Goal: Information Seeking & Learning: Learn about a topic

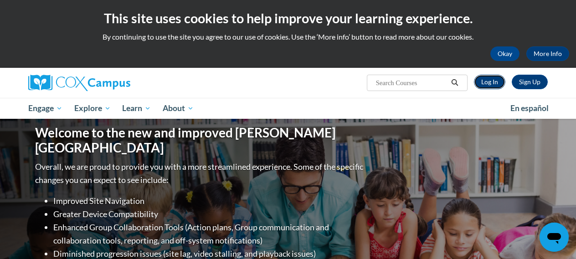
click at [487, 82] on link "Log In" at bounding box center [489, 82] width 31 height 15
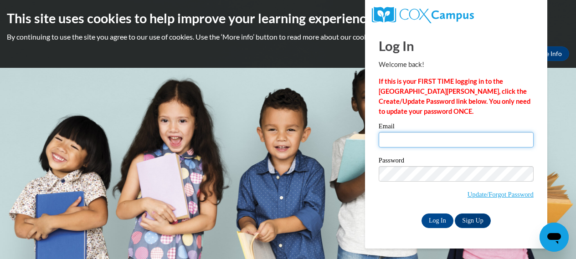
click at [391, 139] on input "Email" at bounding box center [456, 139] width 155 height 15
type input "vlichosik@cesa6.org"
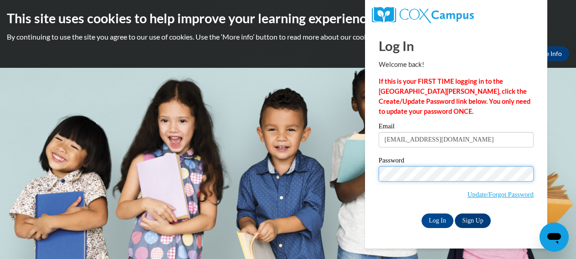
click at [422, 214] on input "Log In" at bounding box center [438, 221] width 32 height 15
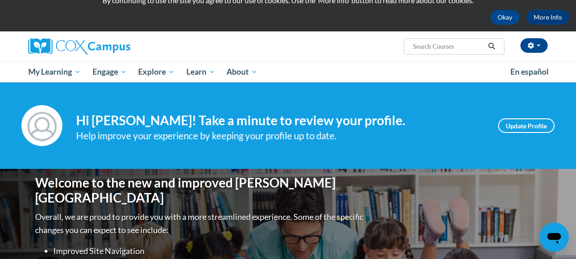
scroll to position [34, 0]
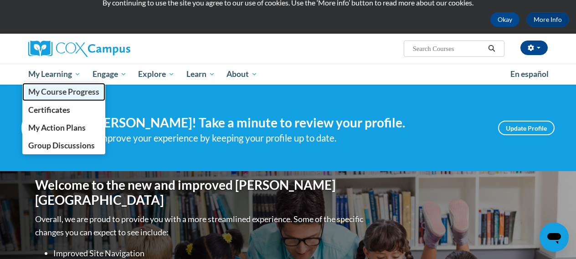
click at [64, 95] on span "My Course Progress" at bounding box center [63, 92] width 71 height 10
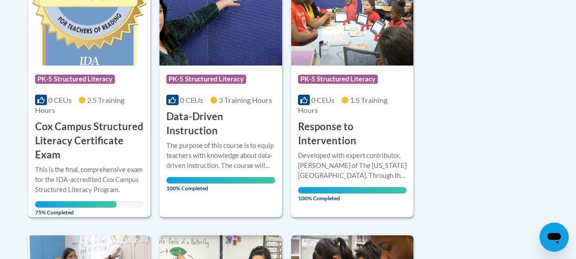
scroll to position [268, 0]
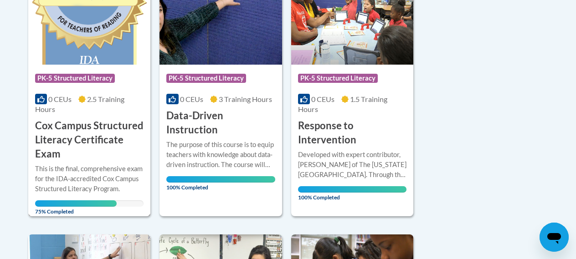
click at [80, 131] on h3 "Cox Campus Structured Literacy Certificate Exam" at bounding box center [89, 140] width 108 height 42
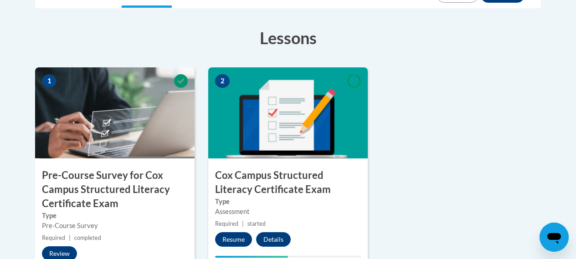
scroll to position [283, 0]
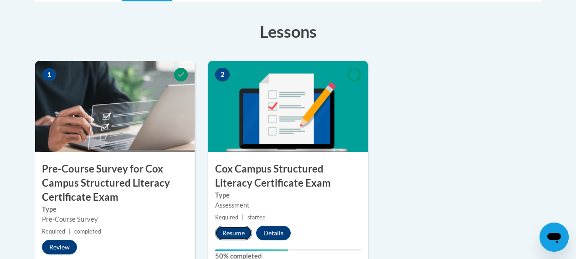
click at [233, 234] on button "Resume" at bounding box center [233, 233] width 37 height 15
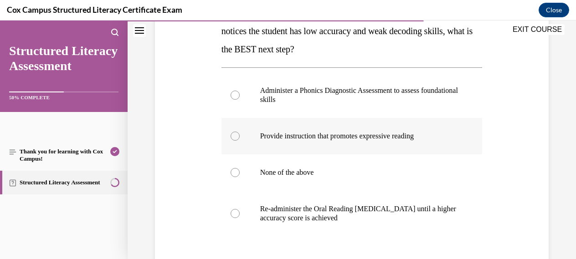
scroll to position [176, 0]
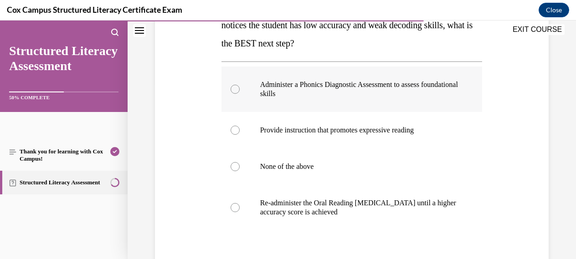
click at [237, 91] on div at bounding box center [235, 89] width 9 height 9
click at [237, 91] on input "Administer a Phonics Diagnostic Assessment to assess foundational skills" at bounding box center [235, 89] width 9 height 9
radio input "true"
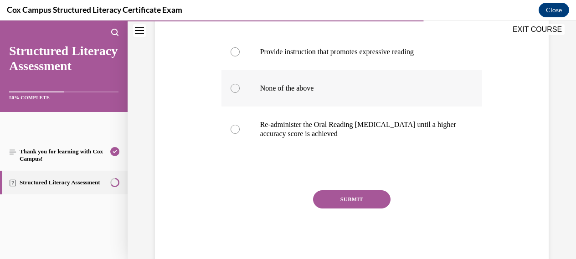
scroll to position [260, 0]
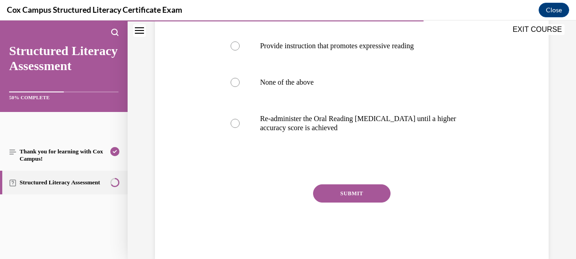
click at [351, 196] on button "SUBMIT" at bounding box center [351, 194] width 77 height 18
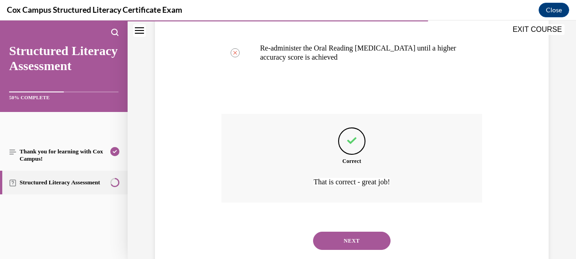
scroll to position [354, 0]
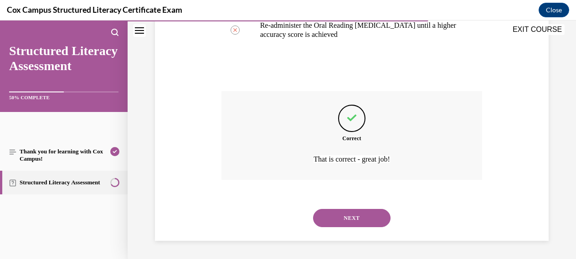
click at [353, 219] on button "NEXT" at bounding box center [351, 218] width 77 height 18
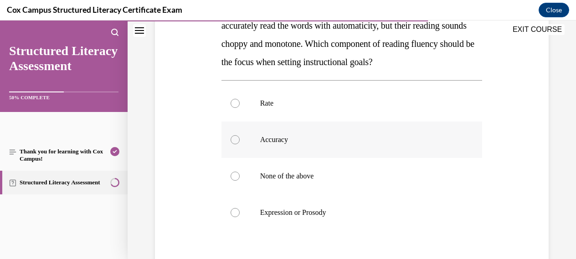
scroll to position [183, 0]
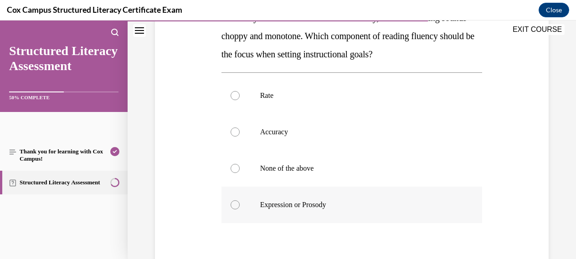
click at [235, 205] on div at bounding box center [235, 205] width 9 height 9
click at [235, 205] on input "Expression or Prosody" at bounding box center [235, 205] width 9 height 9
radio input "true"
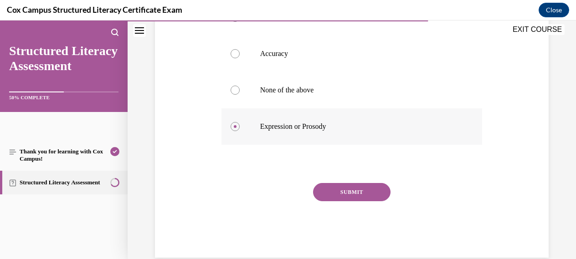
scroll to position [278, 0]
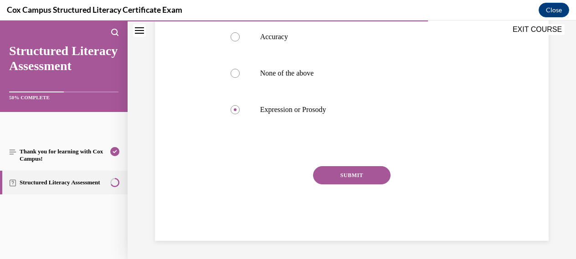
click at [353, 174] on button "SUBMIT" at bounding box center [351, 175] width 77 height 18
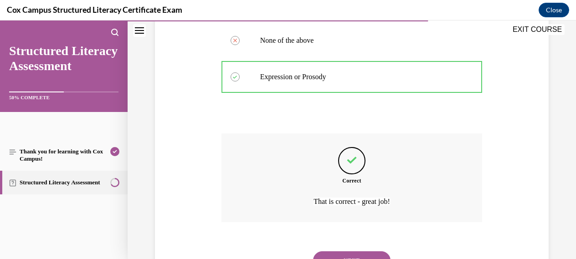
scroll to position [354, 0]
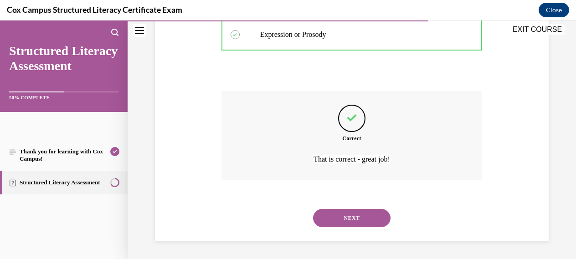
click at [349, 220] on button "NEXT" at bounding box center [351, 218] width 77 height 18
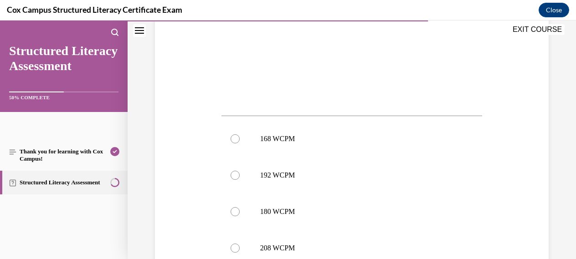
scroll to position [359, 0]
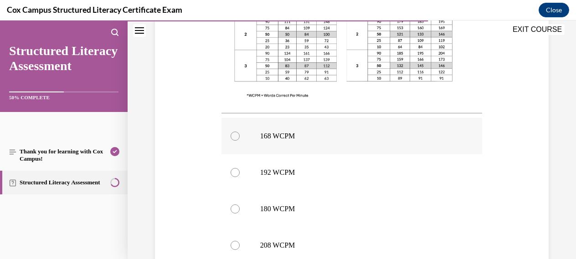
click at [235, 136] on div at bounding box center [235, 136] width 9 height 9
click at [235, 136] on input "168 WCPM" at bounding box center [235, 136] width 9 height 9
radio input "true"
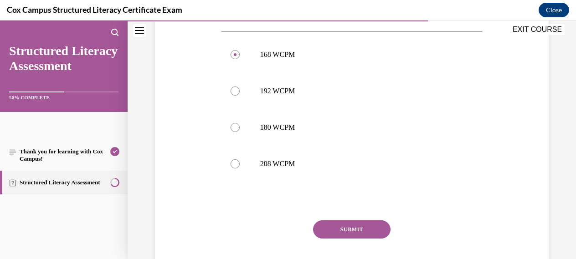
scroll to position [495, 0]
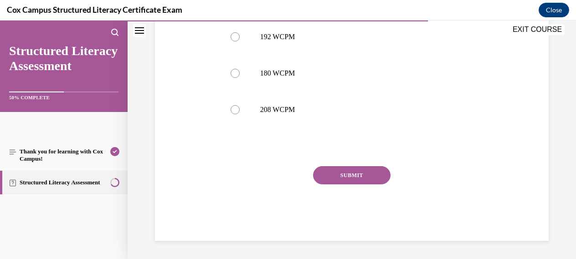
click at [346, 174] on button "SUBMIT" at bounding box center [351, 175] width 77 height 18
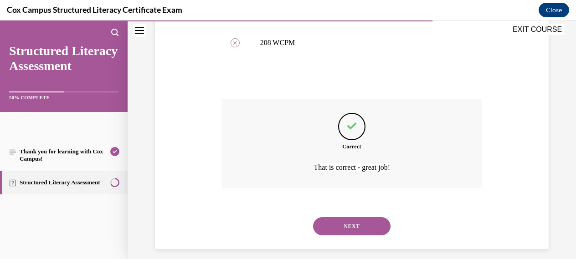
scroll to position [570, 0]
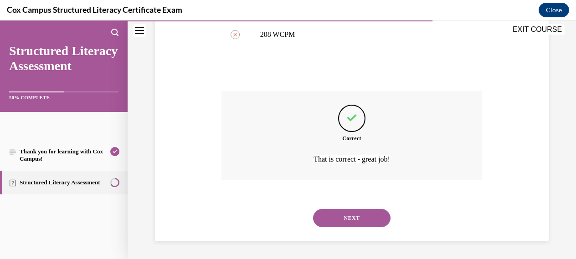
click at [343, 216] on button "NEXT" at bounding box center [351, 218] width 77 height 18
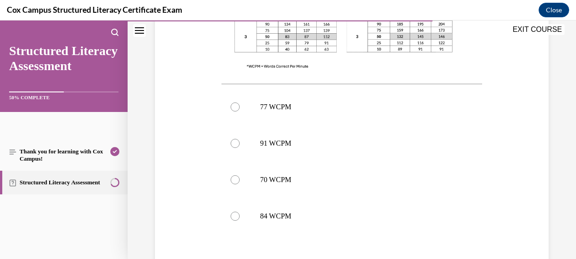
scroll to position [371, 0]
click at [235, 107] on div at bounding box center [235, 106] width 9 height 9
click at [235, 107] on input "77 WCPM" at bounding box center [235, 106] width 9 height 9
radio input "true"
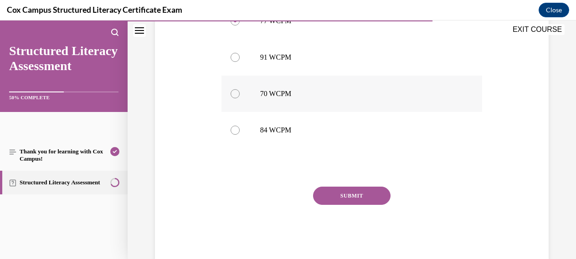
scroll to position [466, 0]
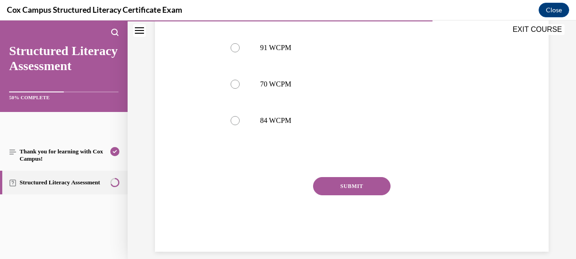
click at [350, 185] on button "SUBMIT" at bounding box center [351, 186] width 77 height 18
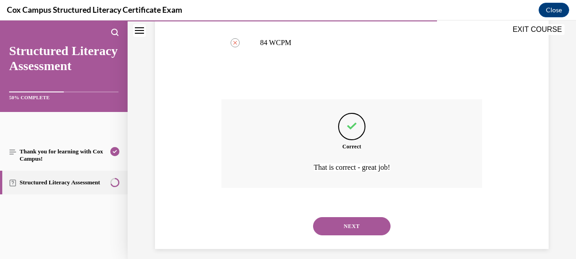
scroll to position [552, 0]
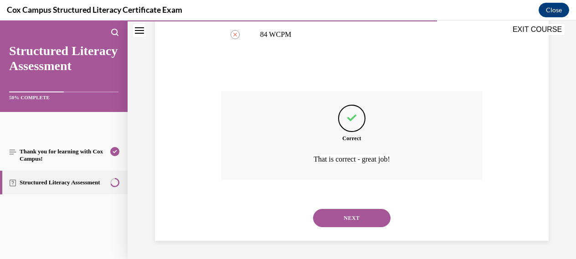
click at [347, 220] on button "NEXT" at bounding box center [351, 218] width 77 height 18
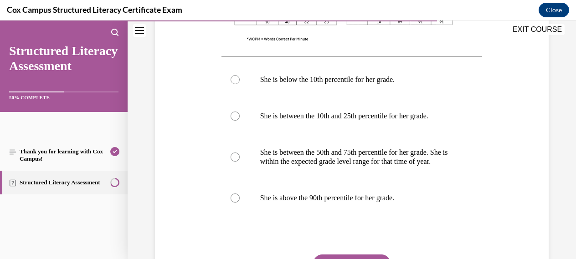
scroll to position [435, 0]
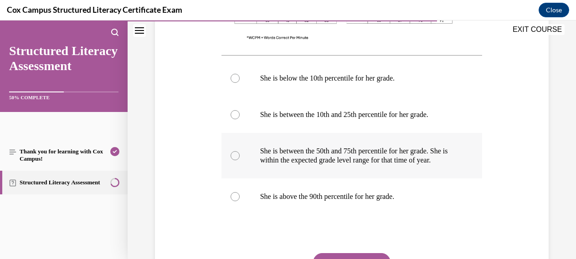
click at [237, 160] on div at bounding box center [235, 155] width 9 height 9
click at [237, 160] on input "She is between the 50th and 75th percentile for her grade. She is within the ex…" at bounding box center [235, 155] width 9 height 9
radio input "true"
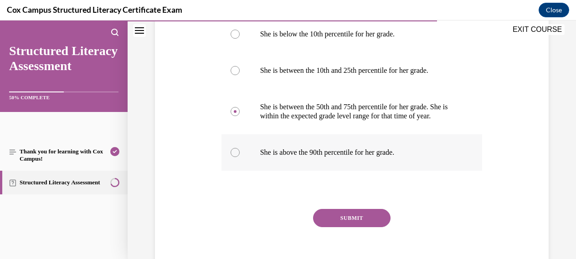
scroll to position [531, 0]
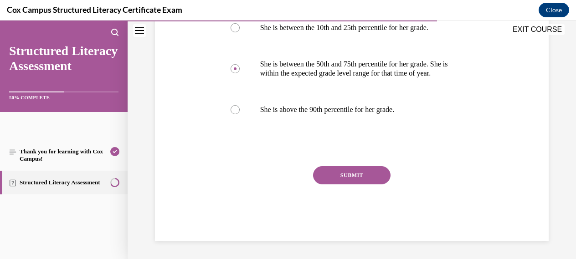
click at [349, 172] on button "SUBMIT" at bounding box center [351, 175] width 77 height 18
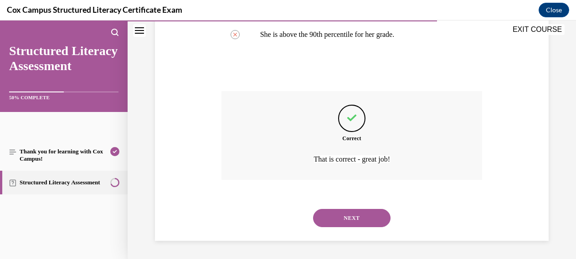
scroll to position [607, 0]
click at [354, 222] on button "NEXT" at bounding box center [351, 218] width 77 height 18
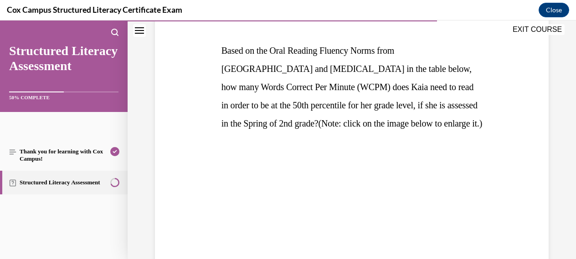
scroll to position [134, 0]
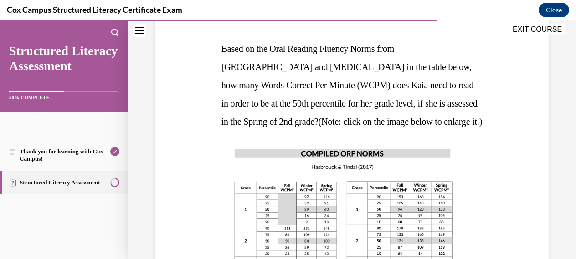
click at [359, 163] on img at bounding box center [344, 226] width 244 height 173
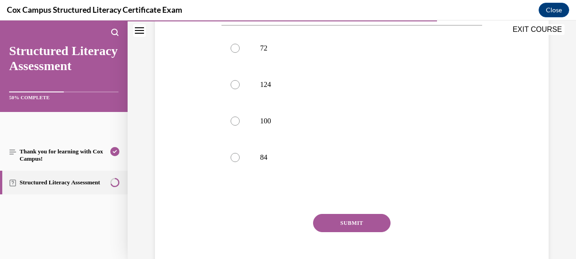
scroll to position [423, 0]
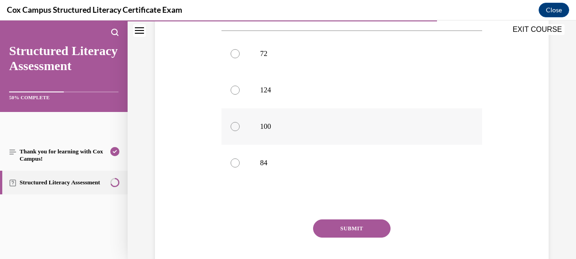
click at [238, 127] on div at bounding box center [235, 126] width 9 height 9
click at [238, 127] on input "100" at bounding box center [235, 126] width 9 height 9
radio input "true"
click at [350, 232] on button "SUBMIT" at bounding box center [351, 229] width 77 height 18
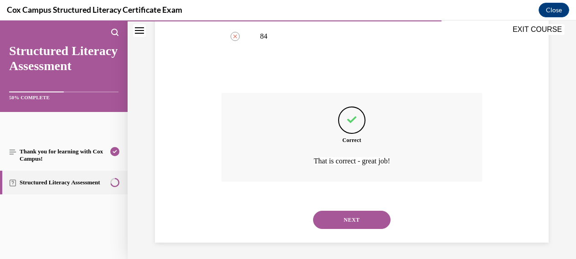
scroll to position [552, 0]
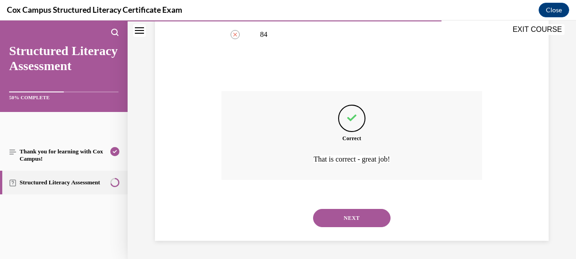
click at [349, 219] on button "NEXT" at bounding box center [351, 218] width 77 height 18
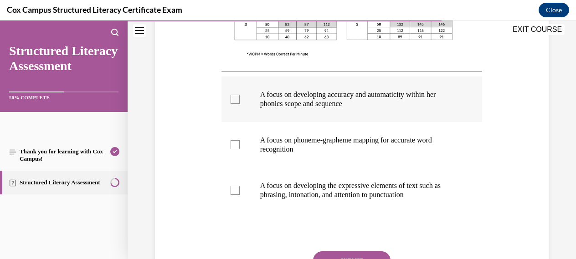
scroll to position [366, 0]
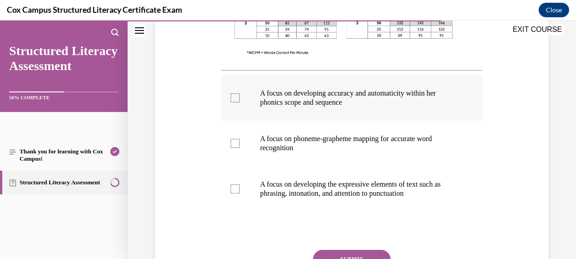
click at [235, 97] on div at bounding box center [235, 97] width 9 height 9
click at [235, 97] on input "A focus on developing accuracy and automaticity within her phonics scope and se…" at bounding box center [235, 97] width 9 height 9
checkbox input "true"
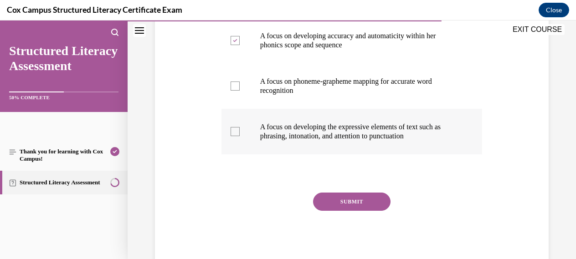
scroll to position [449, 0]
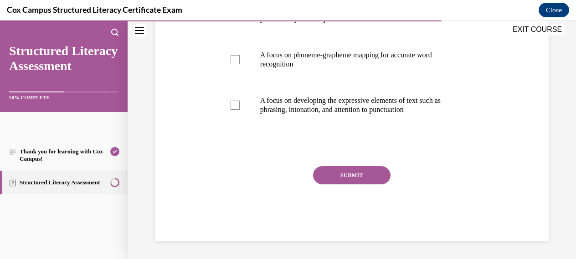
click at [357, 175] on button "SUBMIT" at bounding box center [351, 175] width 77 height 18
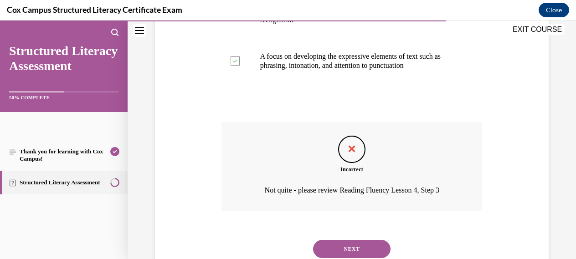
scroll to position [515, 0]
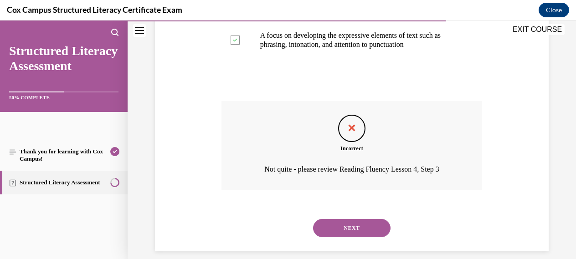
click at [355, 225] on button "NEXT" at bounding box center [351, 228] width 77 height 18
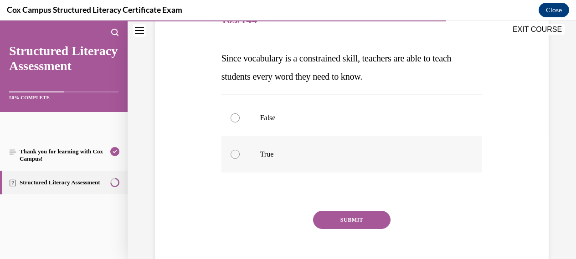
scroll to position [125, 0]
click at [236, 119] on div at bounding box center [235, 117] width 9 height 9
click at [236, 119] on input "False" at bounding box center [235, 117] width 9 height 9
radio input "true"
click at [350, 217] on button "SUBMIT" at bounding box center [351, 220] width 77 height 18
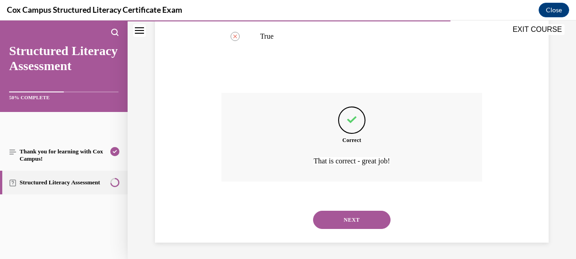
scroll to position [244, 0]
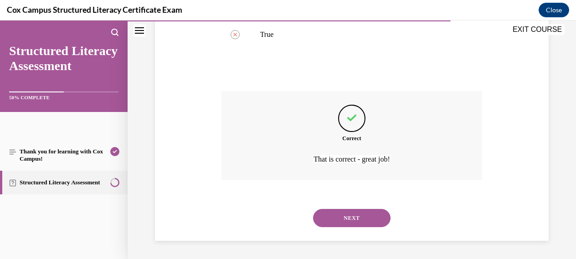
click at [354, 220] on button "NEXT" at bounding box center [351, 218] width 77 height 18
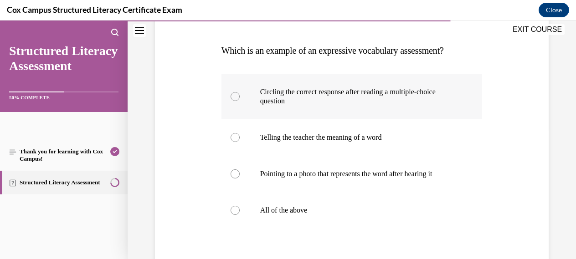
scroll to position [133, 0]
click at [235, 136] on div at bounding box center [235, 137] width 9 height 9
click at [235, 136] on input "Telling the teacher the meaning of a word" at bounding box center [235, 137] width 9 height 9
radio input "true"
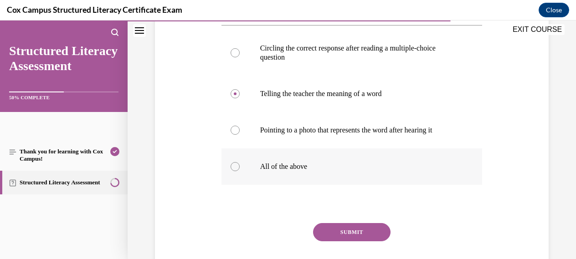
scroll to position [233, 0]
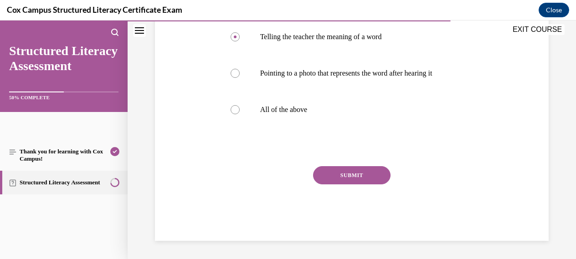
click at [349, 174] on button "SUBMIT" at bounding box center [351, 175] width 77 height 18
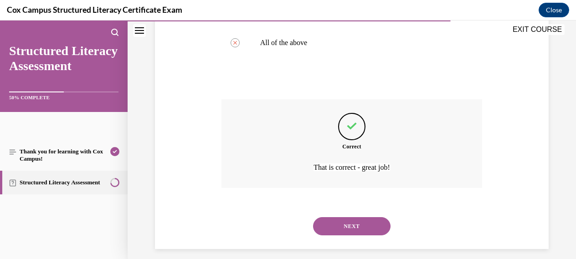
scroll to position [308, 0]
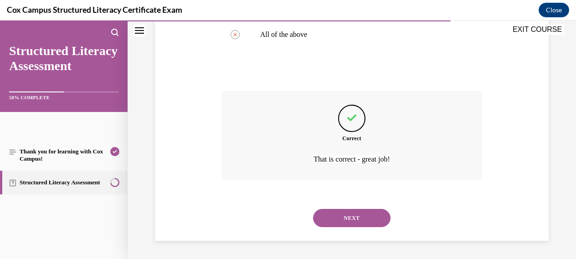
click at [359, 217] on button "NEXT" at bounding box center [351, 218] width 77 height 18
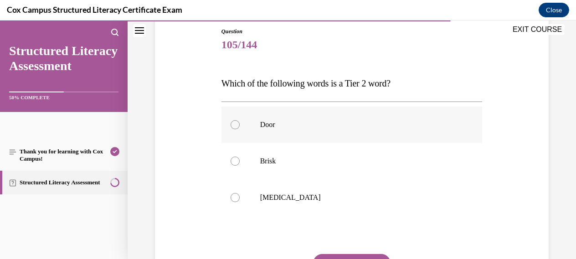
scroll to position [103, 0]
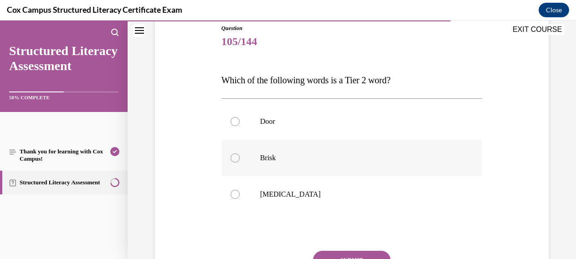
click at [234, 159] on div at bounding box center [235, 158] width 9 height 9
click at [234, 159] on input "Brisk" at bounding box center [235, 158] width 9 height 9
radio input "true"
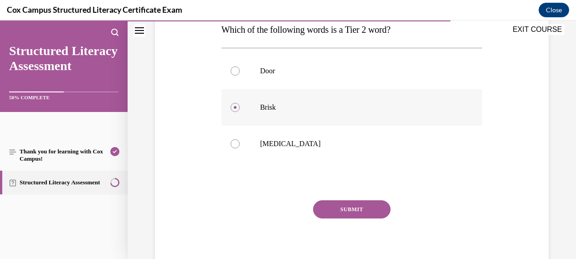
scroll to position [187, 0]
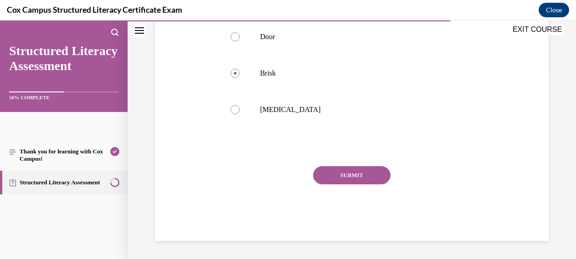
click at [356, 174] on button "SUBMIT" at bounding box center [351, 175] width 77 height 18
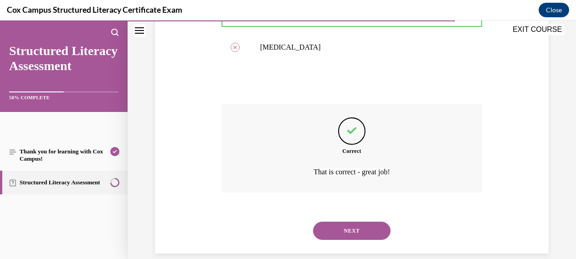
scroll to position [263, 0]
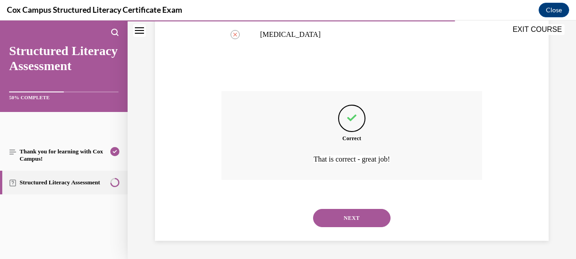
click at [350, 214] on button "NEXT" at bounding box center [351, 218] width 77 height 18
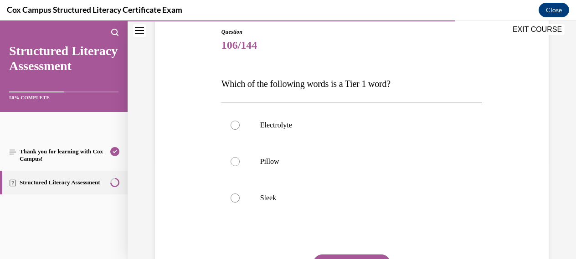
scroll to position [103, 0]
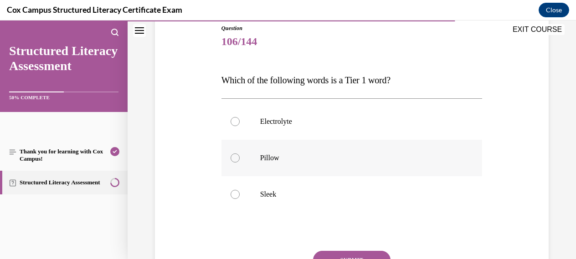
click at [235, 158] on div at bounding box center [235, 158] width 9 height 9
click at [235, 158] on input "Pillow" at bounding box center [235, 158] width 9 height 9
radio input "true"
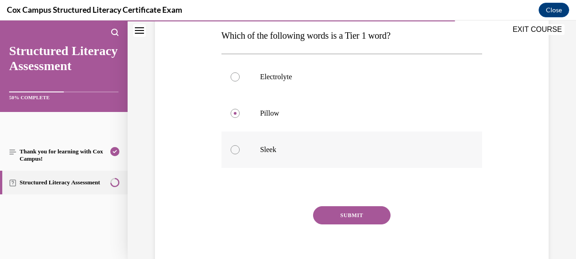
scroll to position [157, 0]
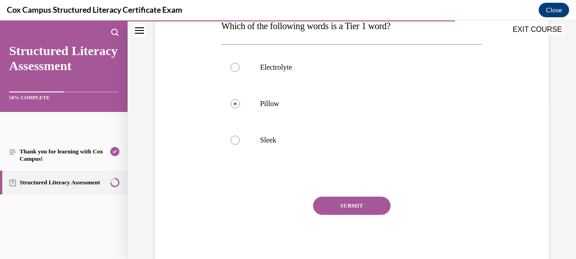
click at [353, 204] on button "SUBMIT" at bounding box center [351, 206] width 77 height 18
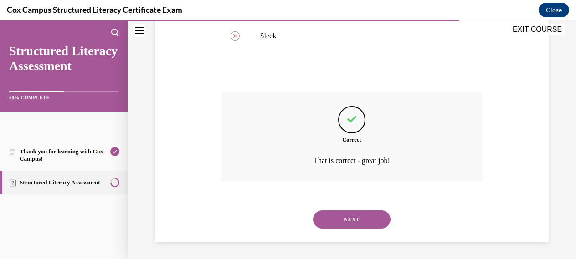
scroll to position [263, 0]
click at [352, 216] on button "NEXT" at bounding box center [351, 218] width 77 height 18
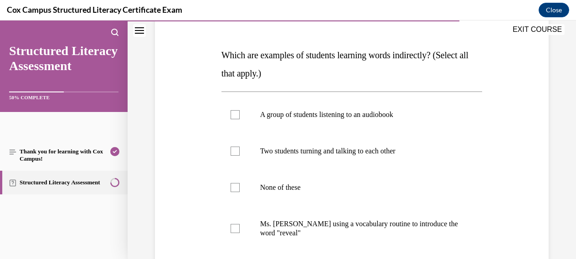
scroll to position [140, 0]
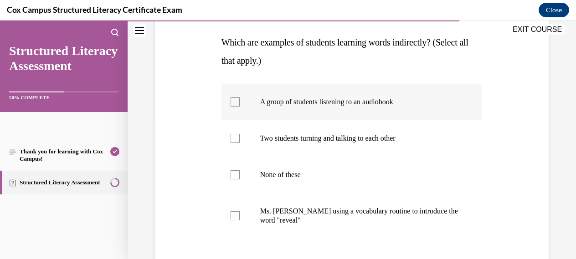
click at [234, 103] on div at bounding box center [235, 102] width 9 height 9
click at [234, 103] on input "A group of students listening to an audiobook" at bounding box center [235, 102] width 9 height 9
checkbox input "true"
click at [235, 139] on div at bounding box center [235, 138] width 9 height 9
click at [235, 139] on input "Two students turning and talking to each other" at bounding box center [235, 138] width 9 height 9
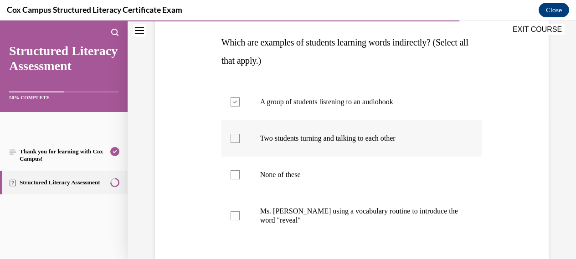
checkbox input "true"
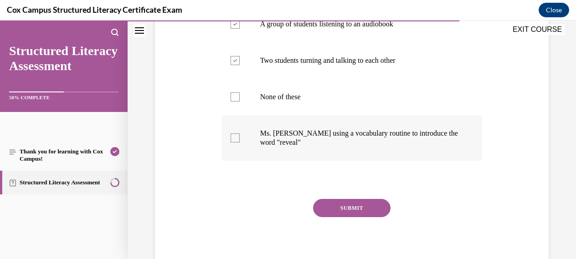
scroll to position [224, 0]
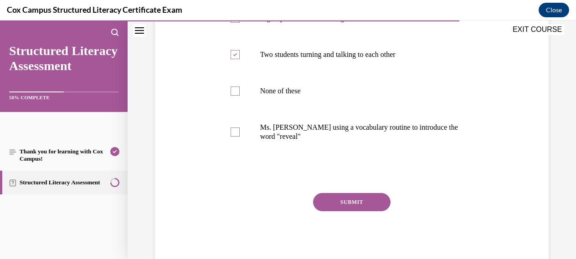
click at [345, 201] on button "SUBMIT" at bounding box center [351, 202] width 77 height 18
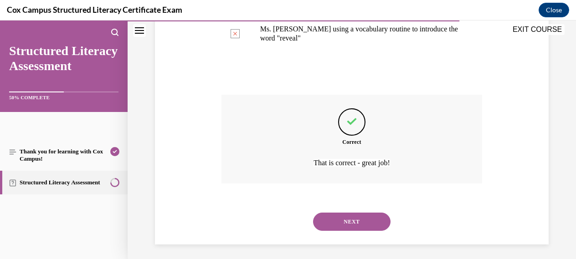
scroll to position [326, 0]
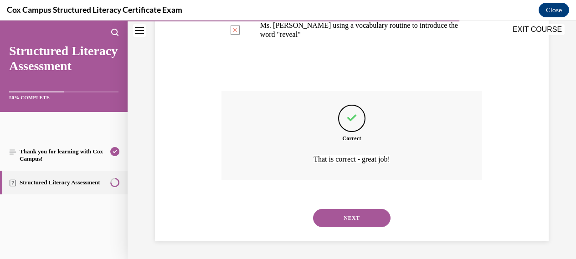
click at [347, 219] on button "NEXT" at bounding box center [351, 218] width 77 height 18
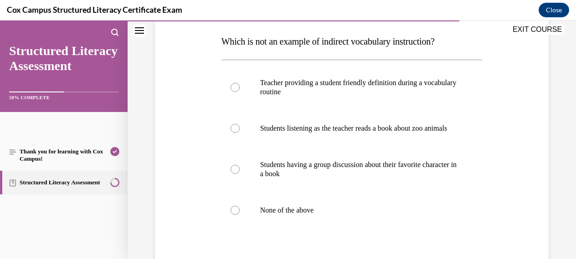
scroll to position [143, 0]
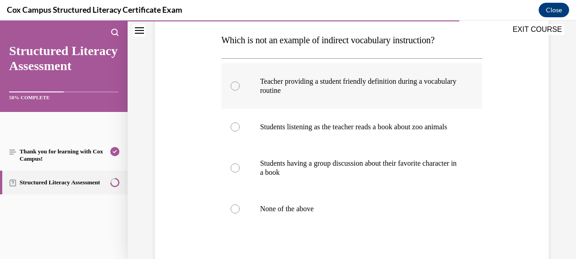
click at [235, 87] on div at bounding box center [235, 86] width 9 height 9
click at [235, 87] on input "Teacher providing a student friendly definition during a vocabulary routine" at bounding box center [235, 86] width 9 height 9
radio input "true"
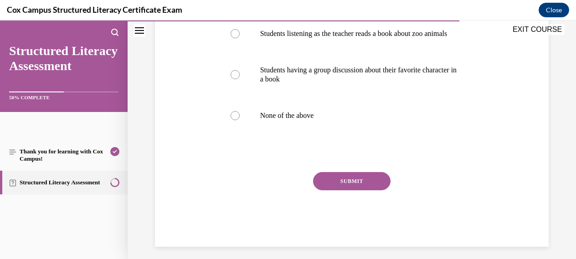
scroll to position [246, 0]
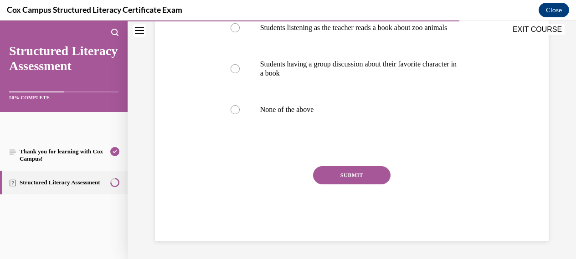
click at [349, 180] on button "SUBMIT" at bounding box center [351, 175] width 77 height 18
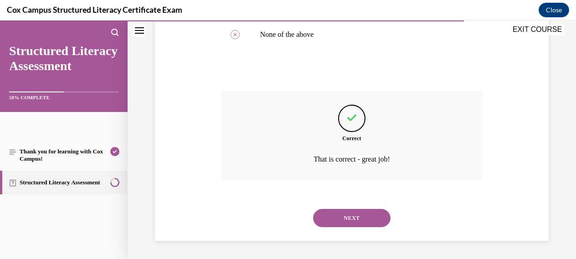
scroll to position [326, 0]
click at [342, 220] on button "NEXT" at bounding box center [351, 218] width 77 height 18
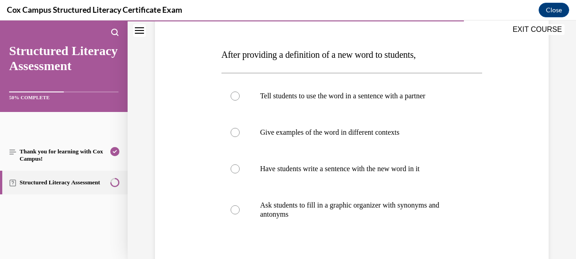
scroll to position [129, 0]
click at [237, 133] on div at bounding box center [235, 131] width 9 height 9
click at [237, 133] on input "Give examples of the word in different contexts" at bounding box center [235, 131] width 9 height 9
radio input "true"
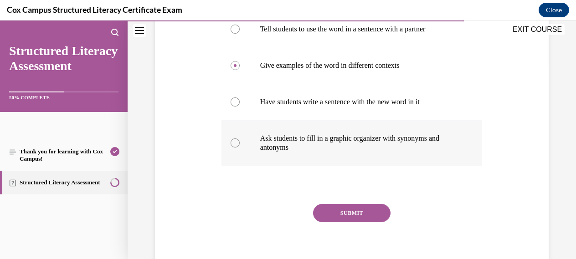
scroll to position [196, 0]
click at [343, 212] on button "SUBMIT" at bounding box center [351, 213] width 77 height 18
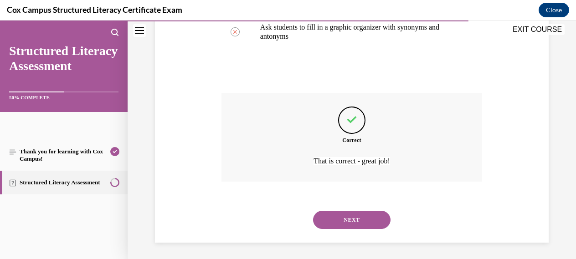
scroll to position [308, 0]
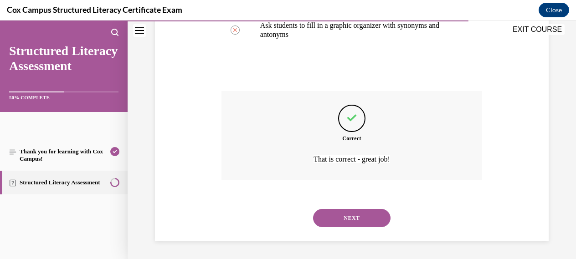
click at [345, 217] on button "NEXT" at bounding box center [351, 218] width 77 height 18
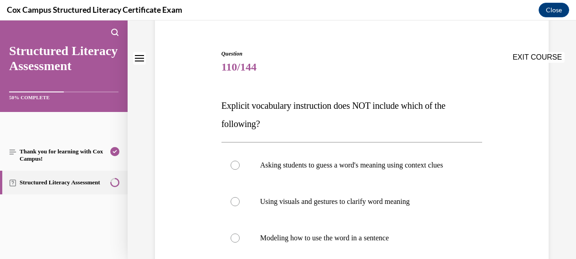
scroll to position [110, 0]
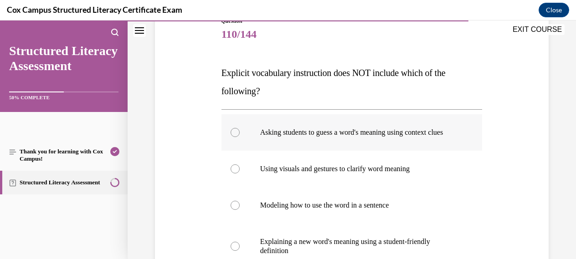
click at [238, 134] on div at bounding box center [235, 132] width 9 height 9
click at [238, 134] on input "Asking students to guess a word's meaning using context clues" at bounding box center [235, 132] width 9 height 9
radio input "true"
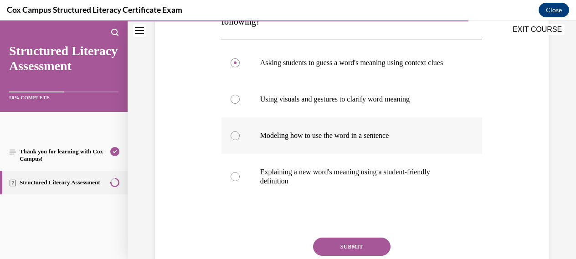
scroll to position [181, 0]
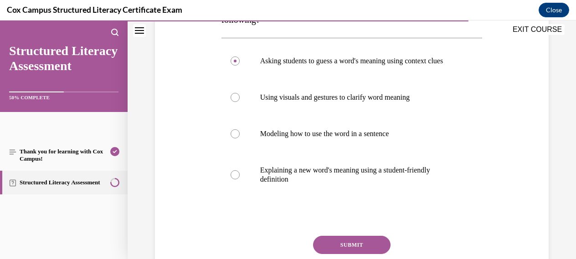
click at [352, 244] on button "SUBMIT" at bounding box center [351, 245] width 77 height 18
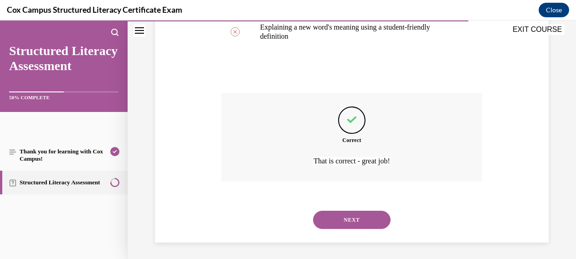
scroll to position [326, 0]
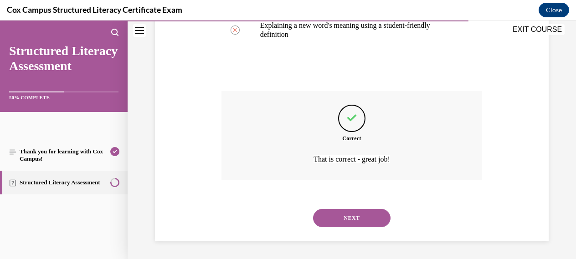
click at [348, 212] on button "NEXT" at bounding box center [351, 218] width 77 height 18
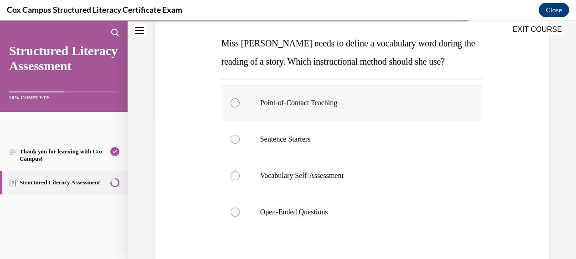
scroll to position [141, 0]
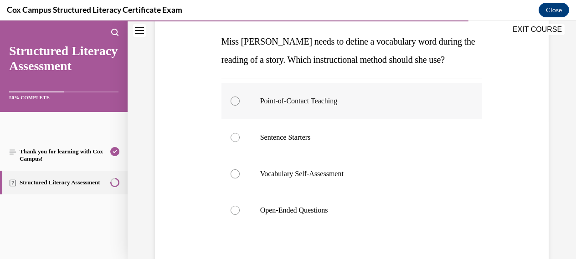
click at [235, 100] on div at bounding box center [235, 101] width 9 height 9
click at [235, 100] on input "Point-of-Contact Teaching" at bounding box center [235, 101] width 9 height 9
radio input "true"
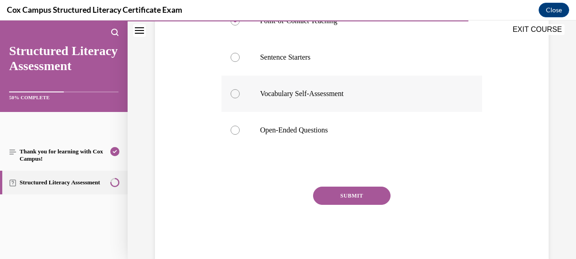
scroll to position [232, 0]
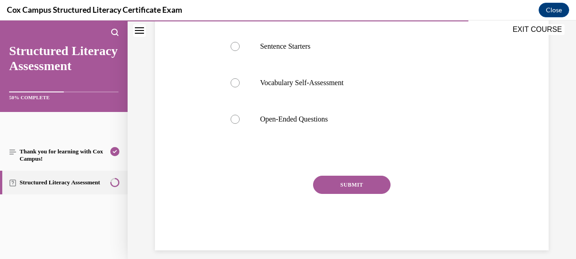
click at [349, 184] on button "SUBMIT" at bounding box center [351, 185] width 77 height 18
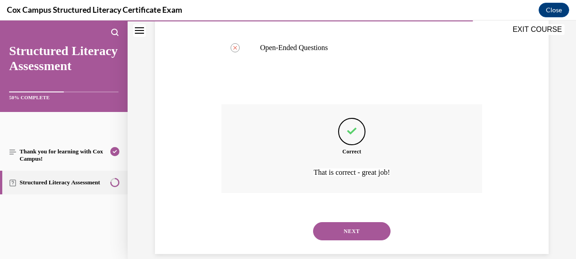
scroll to position [317, 0]
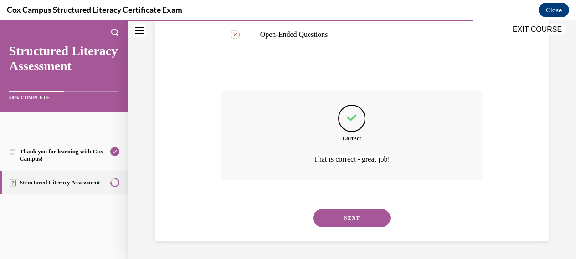
click at [348, 213] on button "NEXT" at bounding box center [351, 218] width 77 height 18
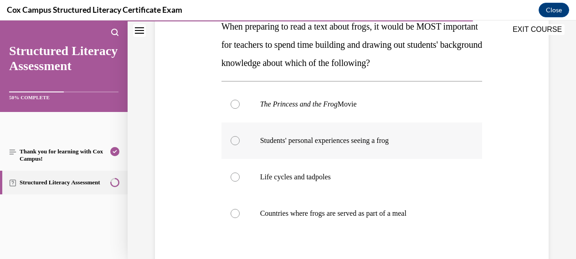
scroll to position [157, 0]
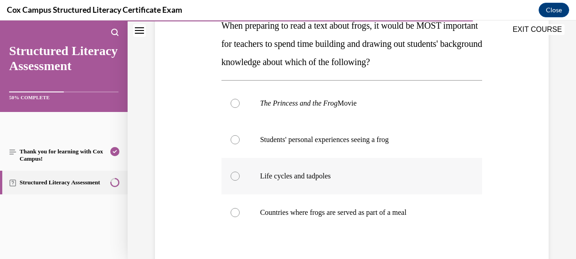
click at [236, 174] on div at bounding box center [235, 176] width 9 height 9
click at [236, 174] on input "Life cycles and tadpoles" at bounding box center [235, 176] width 9 height 9
radio input "true"
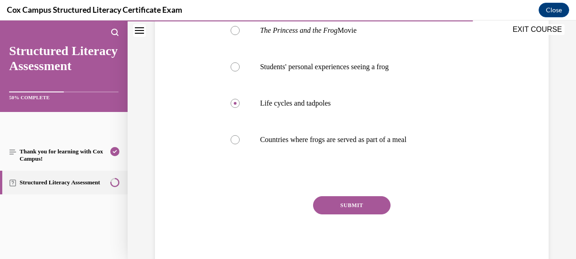
scroll to position [230, 0]
click at [350, 204] on button "SUBMIT" at bounding box center [351, 206] width 77 height 18
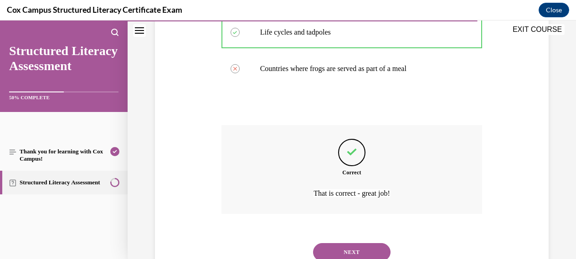
scroll to position [335, 0]
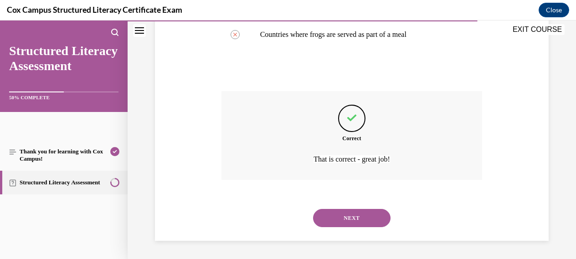
click at [358, 219] on button "NEXT" at bounding box center [351, 218] width 77 height 18
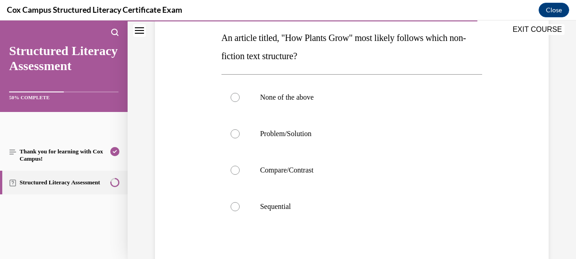
scroll to position [143, 0]
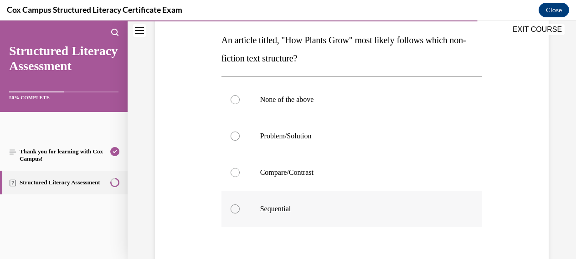
click at [233, 213] on div at bounding box center [235, 209] width 9 height 9
click at [233, 213] on input "Sequential" at bounding box center [235, 209] width 9 height 9
radio input "true"
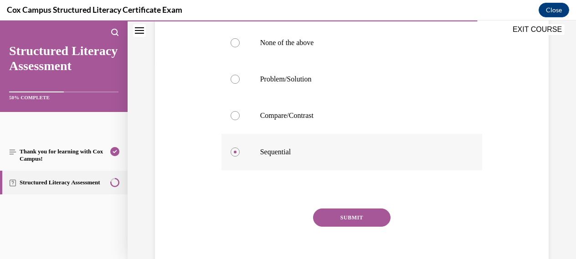
scroll to position [205, 0]
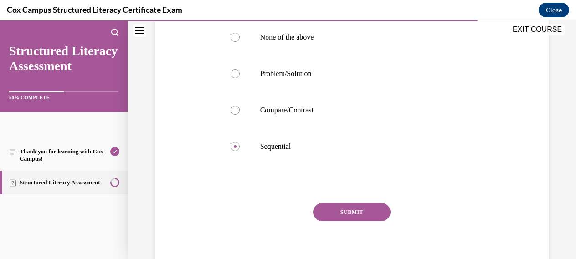
click at [358, 212] on button "SUBMIT" at bounding box center [351, 212] width 77 height 18
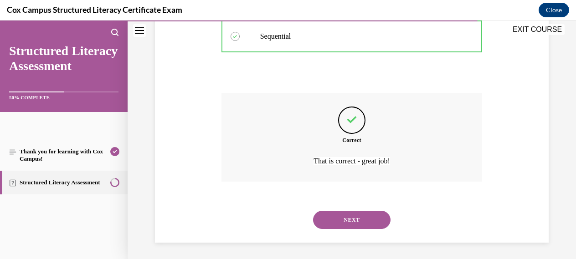
scroll to position [317, 0]
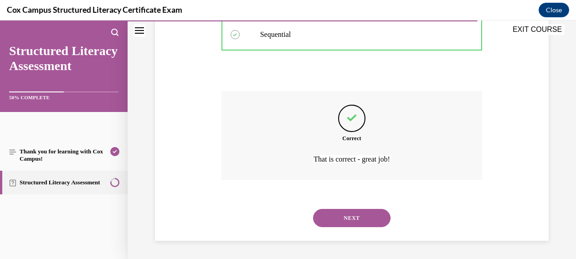
click at [354, 216] on button "NEXT" at bounding box center [351, 218] width 77 height 18
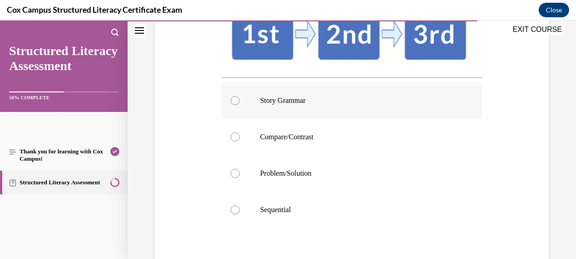
scroll to position [227, 0]
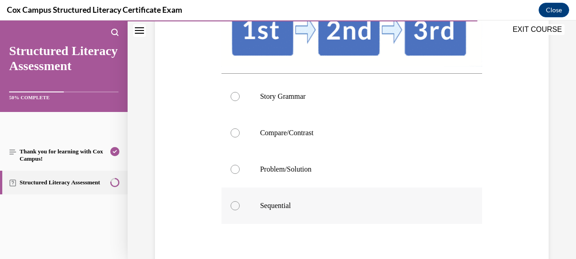
click at [231, 204] on div at bounding box center [235, 205] width 9 height 9
click at [231, 204] on input "Sequential" at bounding box center [235, 205] width 9 height 9
radio input "true"
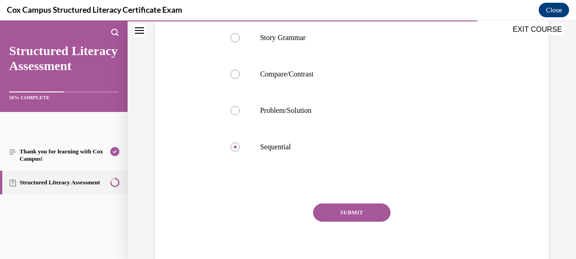
click at [357, 221] on button "SUBMIT" at bounding box center [351, 213] width 77 height 18
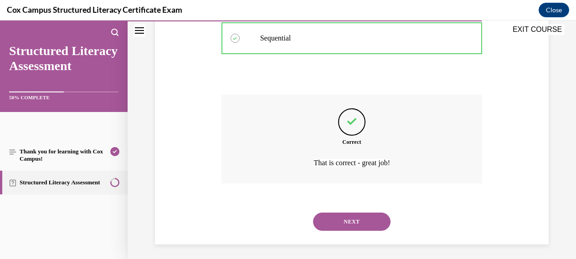
scroll to position [398, 0]
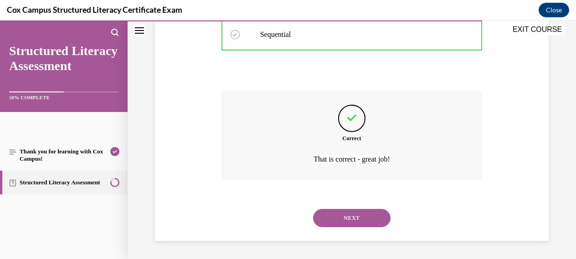
click at [352, 217] on button "NEXT" at bounding box center [351, 218] width 77 height 18
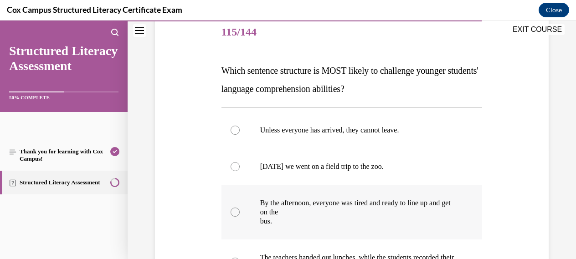
scroll to position [111, 0]
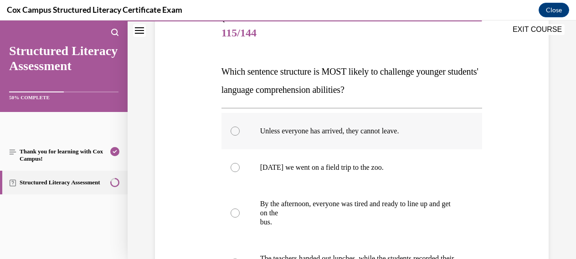
click at [236, 134] on div at bounding box center [235, 131] width 9 height 9
click at [236, 134] on input "Unless everyone has arrived, they cannot leave." at bounding box center [235, 131] width 9 height 9
radio input "true"
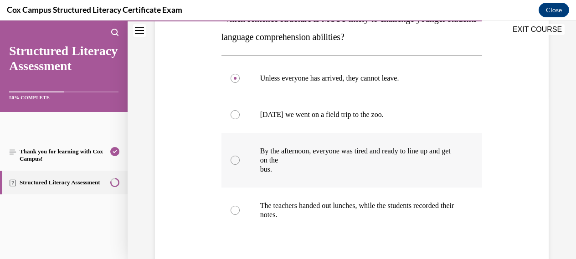
scroll to position [228, 0]
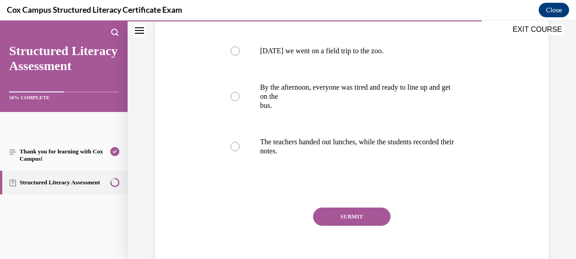
click at [350, 216] on button "SUBMIT" at bounding box center [351, 217] width 77 height 18
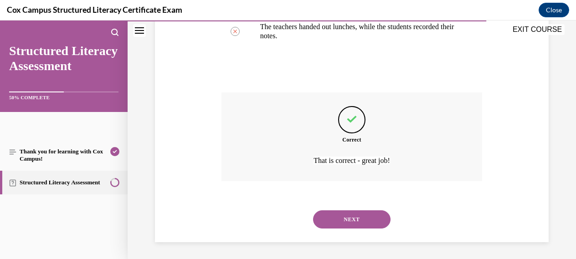
scroll to position [345, 0]
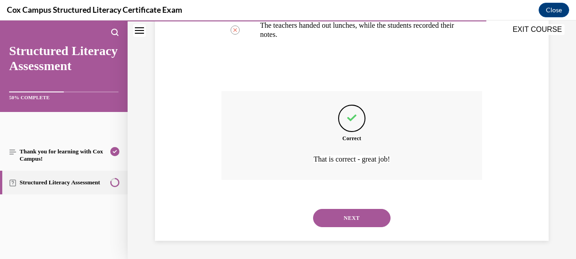
click at [354, 217] on button "NEXT" at bounding box center [351, 218] width 77 height 18
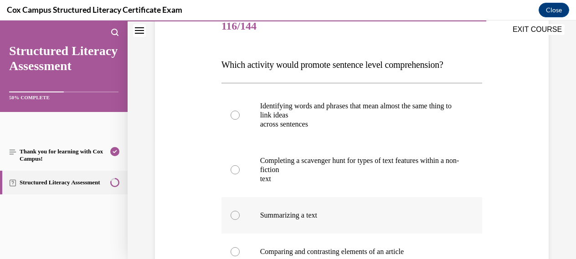
scroll to position [116, 0]
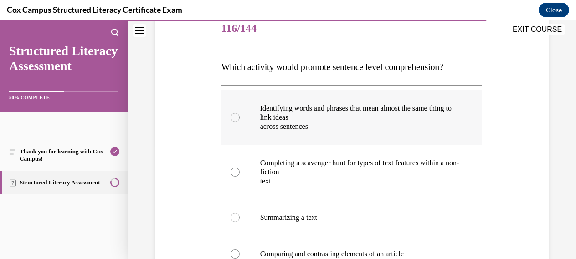
click at [235, 118] on div at bounding box center [235, 117] width 9 height 9
click at [235, 118] on input "Identifying words and phrases that mean almost the same thing to link ideas acr…" at bounding box center [235, 117] width 9 height 9
radio input "true"
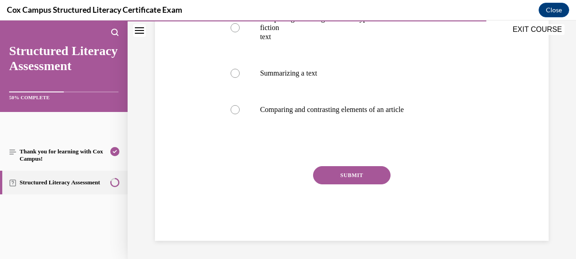
click at [345, 172] on button "SUBMIT" at bounding box center [351, 175] width 77 height 18
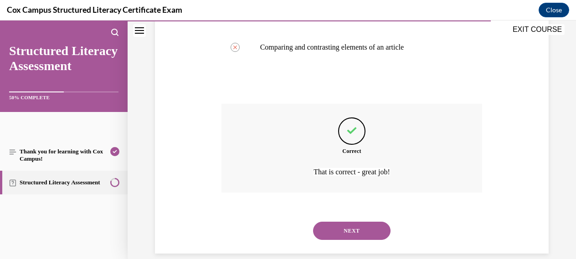
scroll to position [335, 0]
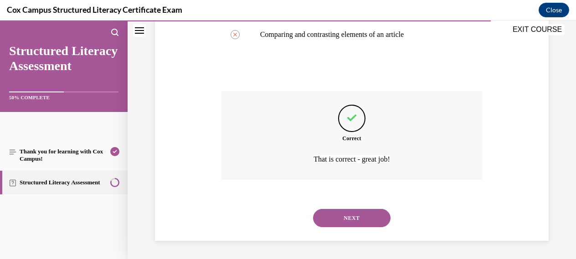
click at [351, 222] on button "NEXT" at bounding box center [351, 218] width 77 height 18
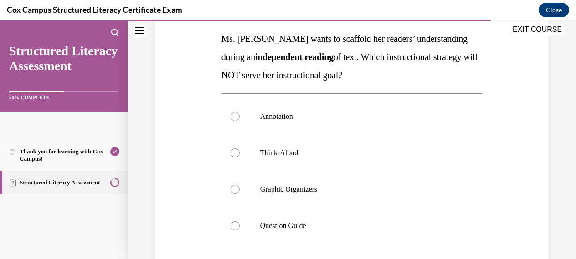
scroll to position [142, 0]
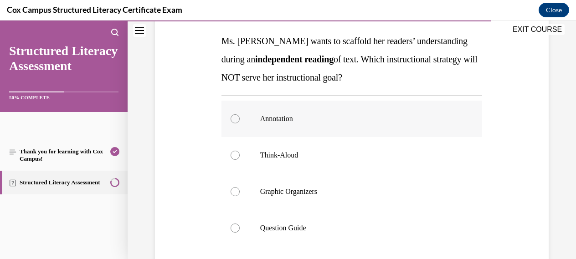
click at [234, 119] on div at bounding box center [235, 118] width 9 height 9
click at [234, 119] on input "Annotation" at bounding box center [235, 118] width 9 height 9
radio input "true"
click at [238, 193] on div at bounding box center [235, 191] width 9 height 9
click at [238, 193] on input "Graphic Organizers" at bounding box center [235, 191] width 9 height 9
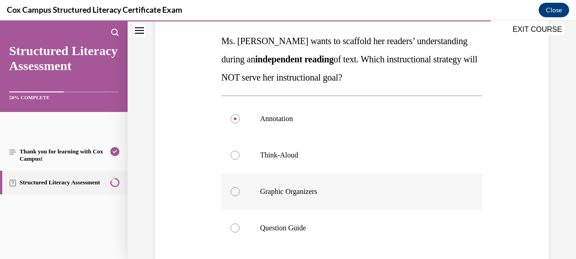
radio input "true"
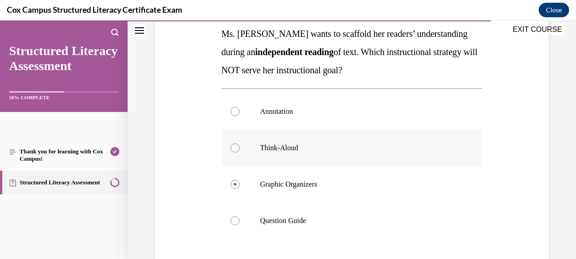
click at [237, 148] on div at bounding box center [235, 148] width 9 height 9
click at [237, 148] on input "Think-Aloud" at bounding box center [235, 148] width 9 height 9
radio input "true"
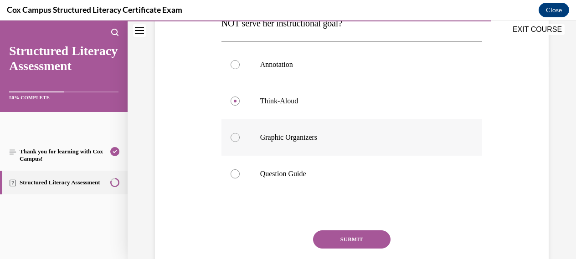
scroll to position [213, 0]
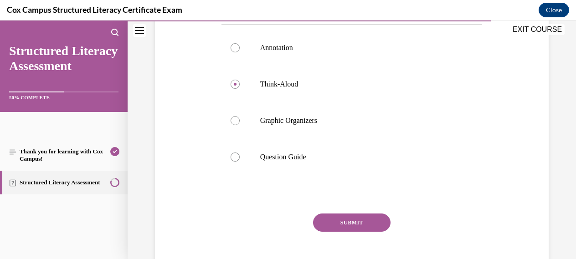
click at [347, 222] on button "SUBMIT" at bounding box center [351, 223] width 77 height 18
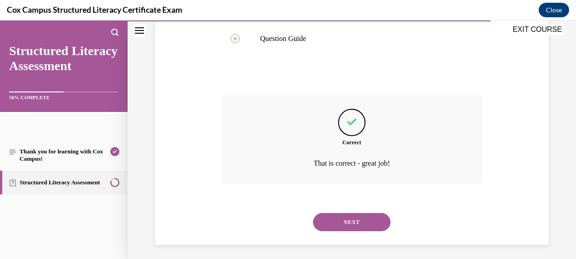
scroll to position [335, 0]
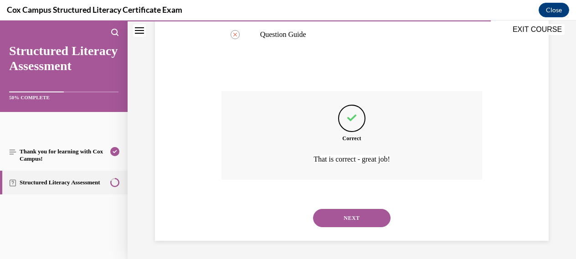
click at [347, 217] on button "NEXT" at bounding box center [351, 218] width 77 height 18
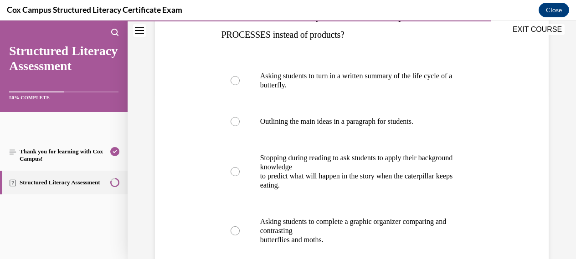
scroll to position [171, 0]
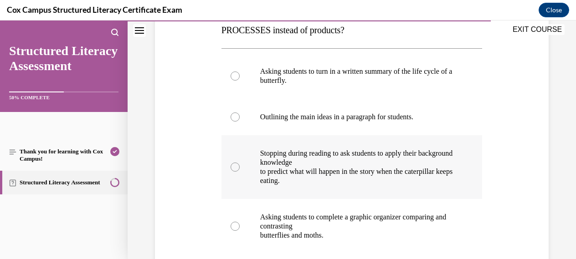
click at [236, 167] on div at bounding box center [235, 167] width 9 height 9
click at [236, 167] on input "Stopping during reading to ask students to apply their background knowledge to …" at bounding box center [235, 167] width 9 height 9
radio input "true"
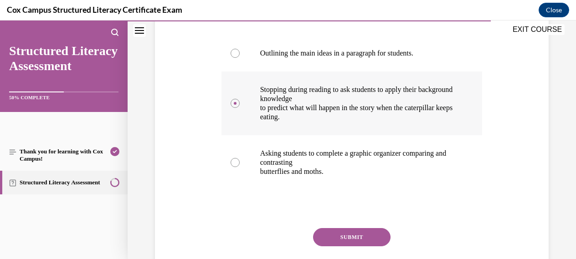
scroll to position [287, 0]
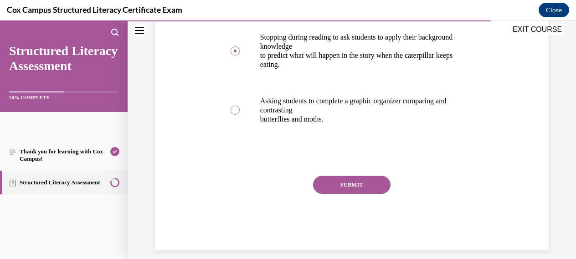
click at [353, 185] on button "SUBMIT" at bounding box center [351, 185] width 77 height 18
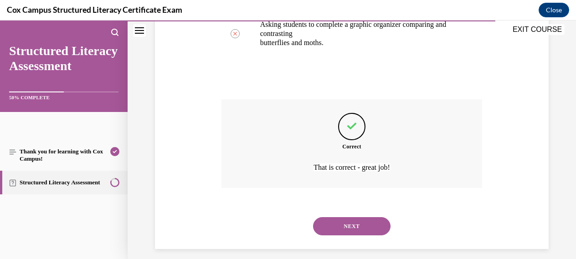
scroll to position [372, 0]
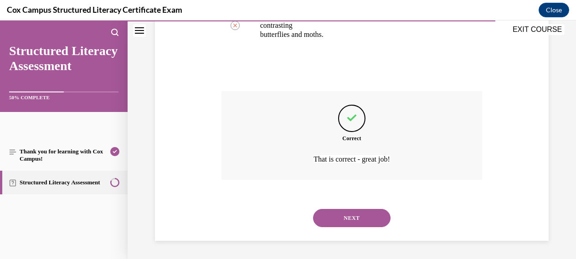
click at [348, 216] on button "NEXT" at bounding box center [351, 218] width 77 height 18
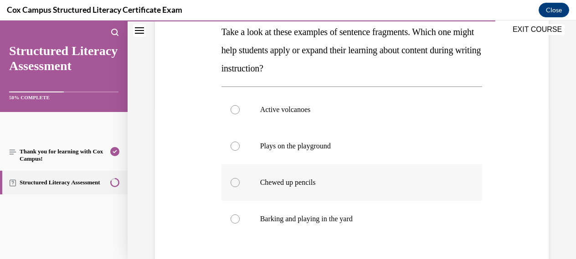
scroll to position [153, 0]
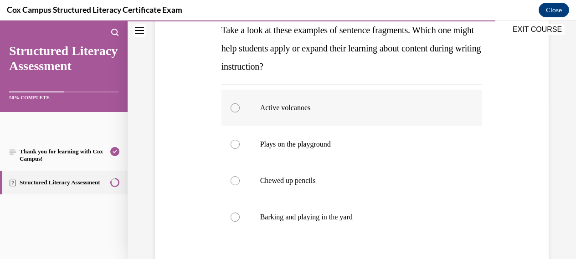
click at [235, 109] on div at bounding box center [235, 107] width 9 height 9
click at [235, 109] on input "Active volcanoes" at bounding box center [235, 107] width 9 height 9
radio input "true"
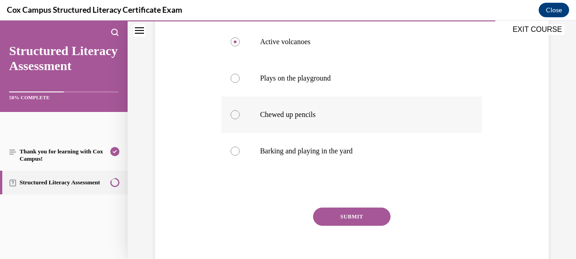
scroll to position [245, 0]
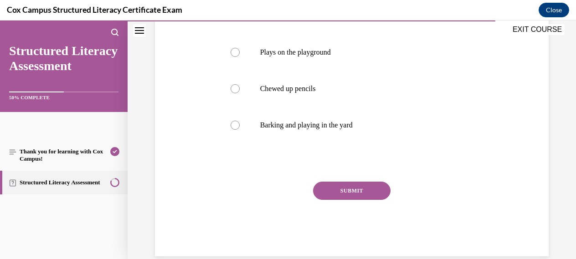
click at [352, 189] on button "SUBMIT" at bounding box center [351, 191] width 77 height 18
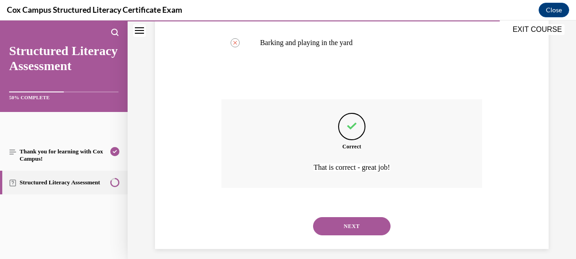
scroll to position [335, 0]
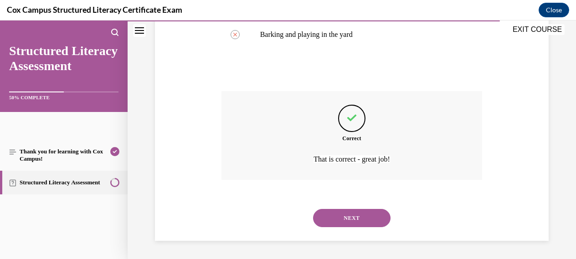
click at [351, 216] on button "NEXT" at bounding box center [351, 218] width 77 height 18
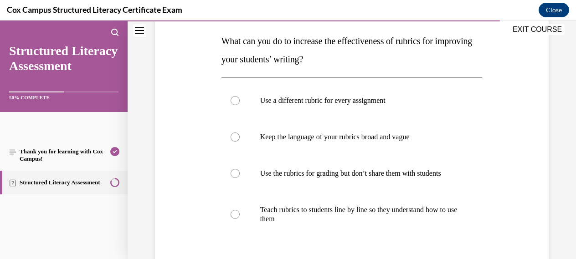
scroll to position [143, 0]
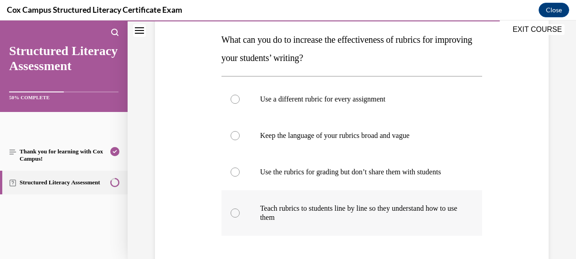
click at [236, 215] on div at bounding box center [235, 213] width 9 height 9
click at [236, 215] on input "Teach rubrics to students line by line so they understand how to use them" at bounding box center [235, 213] width 9 height 9
radio input "true"
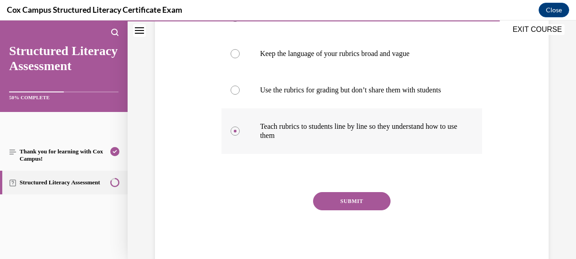
scroll to position [233, 0]
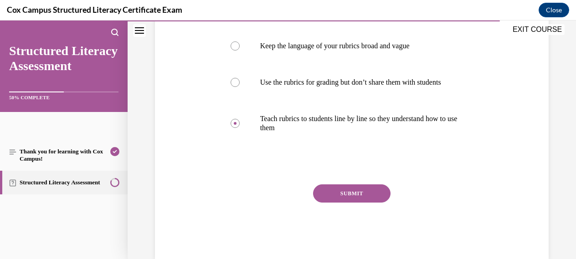
click at [346, 194] on button "SUBMIT" at bounding box center [351, 194] width 77 height 18
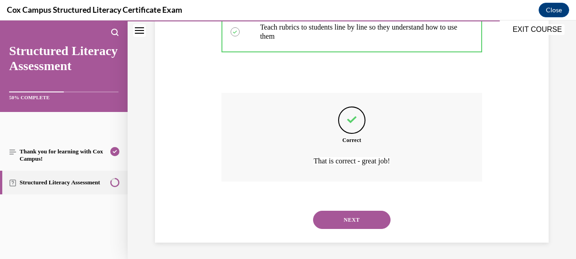
scroll to position [326, 0]
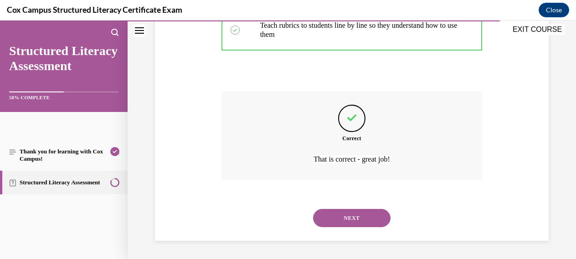
click at [347, 217] on button "NEXT" at bounding box center [351, 218] width 77 height 18
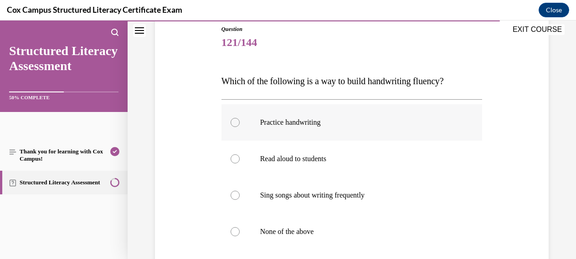
scroll to position [107, 0]
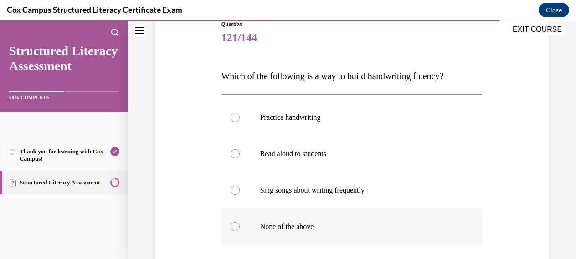
click at [234, 225] on div at bounding box center [235, 226] width 9 height 9
click at [234, 225] on input "None of the above" at bounding box center [235, 226] width 9 height 9
radio input "true"
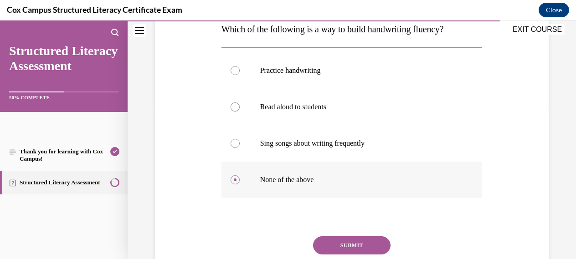
scroll to position [157, 0]
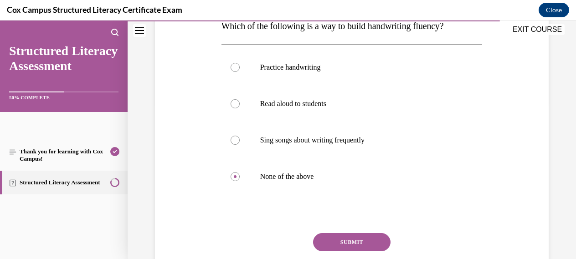
click at [350, 241] on button "SUBMIT" at bounding box center [351, 242] width 77 height 18
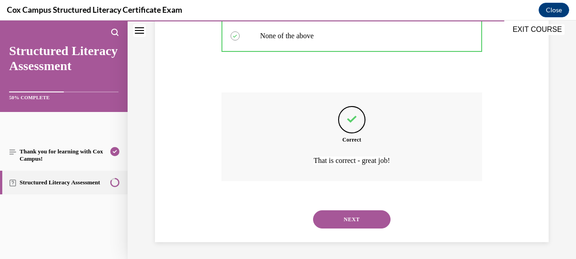
scroll to position [299, 0]
click at [346, 216] on button "NEXT" at bounding box center [351, 218] width 77 height 18
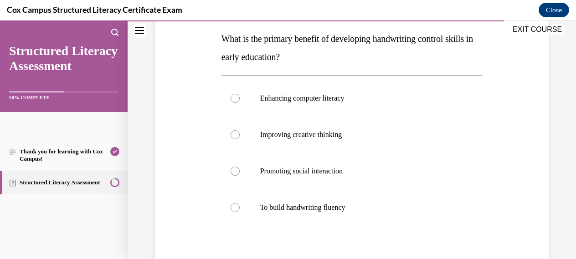
scroll to position [147, 0]
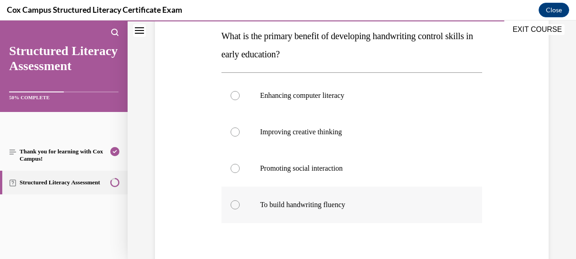
click at [235, 204] on div at bounding box center [235, 205] width 9 height 9
click at [235, 204] on input "To build handwriting fluency" at bounding box center [235, 205] width 9 height 9
radio input "true"
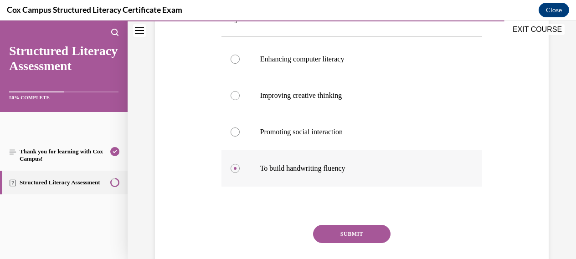
scroll to position [194, 0]
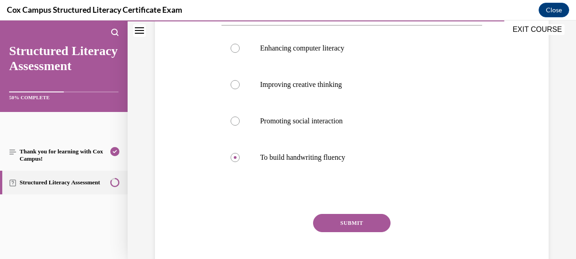
click at [348, 223] on button "SUBMIT" at bounding box center [351, 223] width 77 height 18
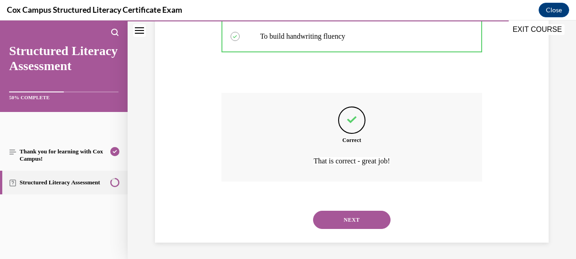
scroll to position [317, 0]
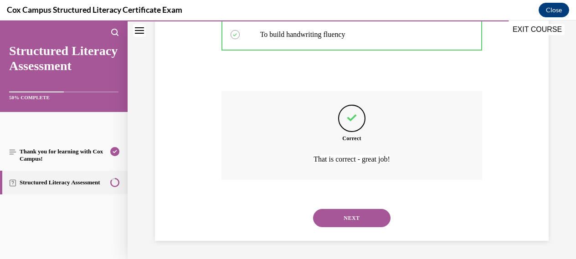
click at [347, 222] on button "NEXT" at bounding box center [351, 218] width 77 height 18
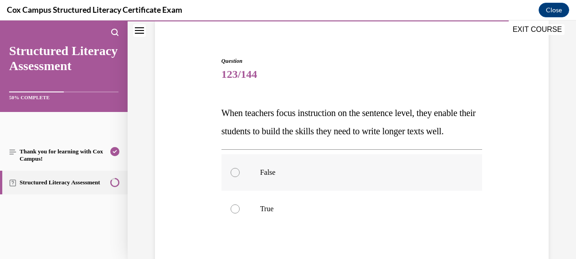
scroll to position [76, 0]
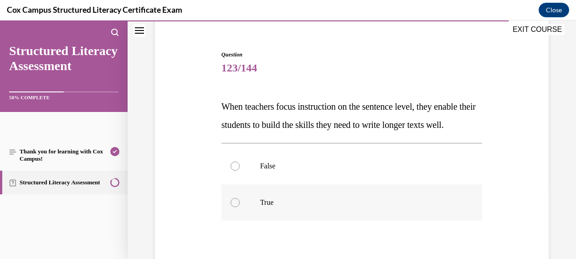
click at [234, 207] on div at bounding box center [235, 202] width 9 height 9
click at [234, 207] on input "True" at bounding box center [235, 202] width 9 height 9
radio input "true"
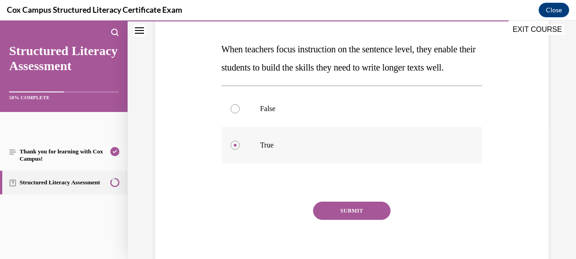
scroll to position [171, 0]
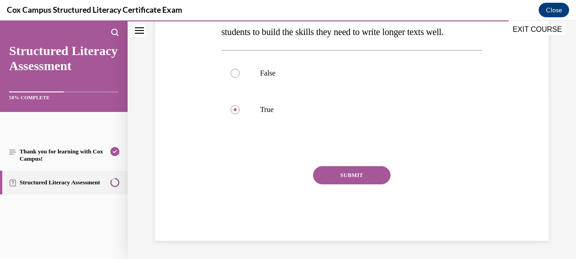
click at [353, 185] on button "SUBMIT" at bounding box center [351, 175] width 77 height 18
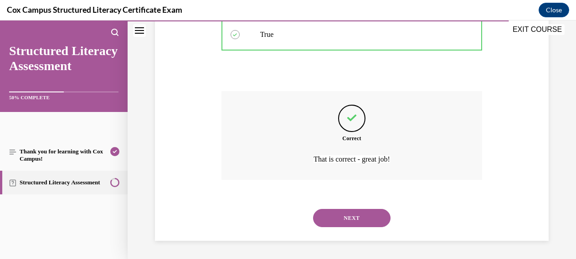
scroll to position [263, 0]
click at [347, 218] on button "NEXT" at bounding box center [351, 218] width 77 height 18
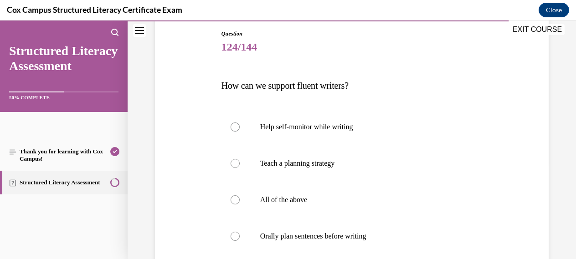
scroll to position [95, 0]
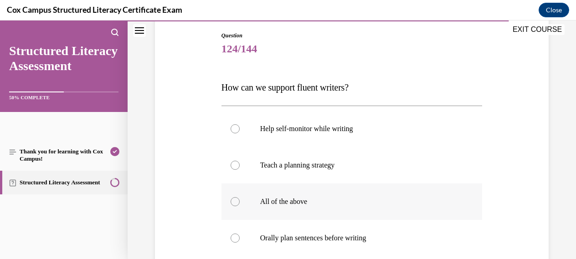
click at [234, 205] on div at bounding box center [235, 201] width 9 height 9
click at [234, 205] on input "All of the above" at bounding box center [235, 201] width 9 height 9
radio input "true"
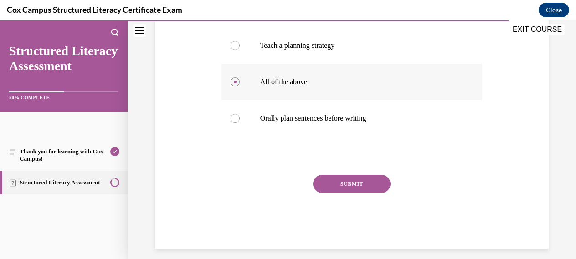
scroll to position [224, 0]
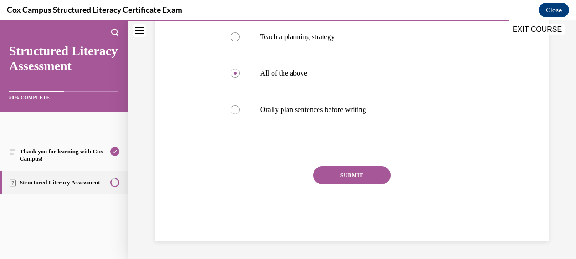
click at [350, 176] on button "SUBMIT" at bounding box center [351, 175] width 77 height 18
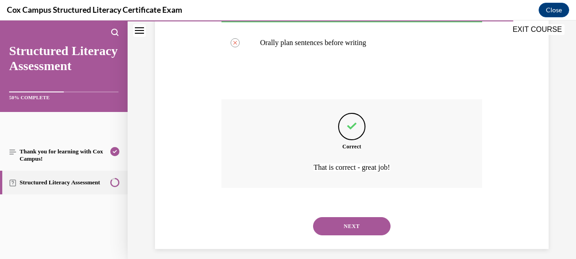
scroll to position [299, 0]
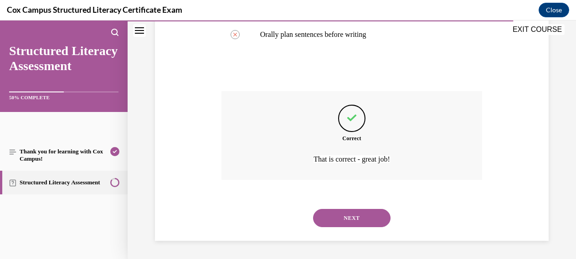
click at [347, 217] on button "NEXT" at bounding box center [351, 218] width 77 height 18
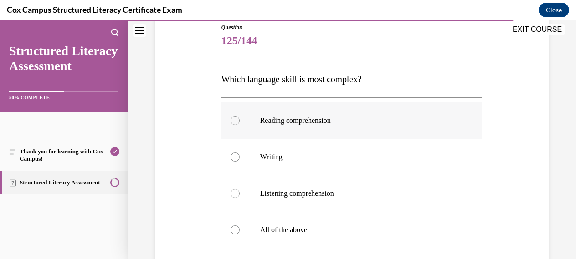
scroll to position [104, 0]
click at [236, 156] on div at bounding box center [235, 156] width 9 height 9
click at [236, 156] on input "Writing" at bounding box center [235, 156] width 9 height 9
radio input "true"
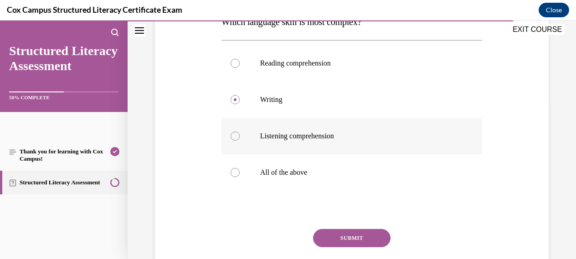
scroll to position [163, 0]
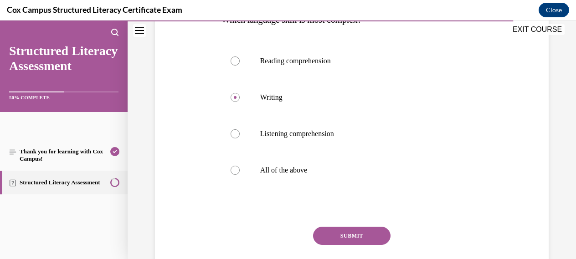
click at [354, 236] on button "SUBMIT" at bounding box center [351, 236] width 77 height 18
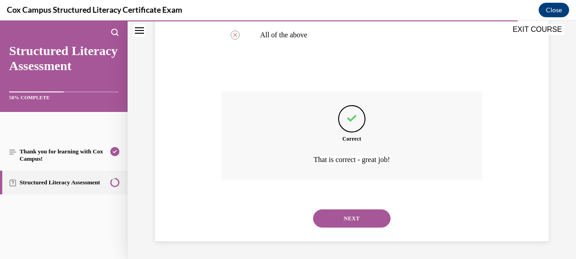
scroll to position [299, 0]
click at [354, 218] on button "NEXT" at bounding box center [351, 218] width 77 height 18
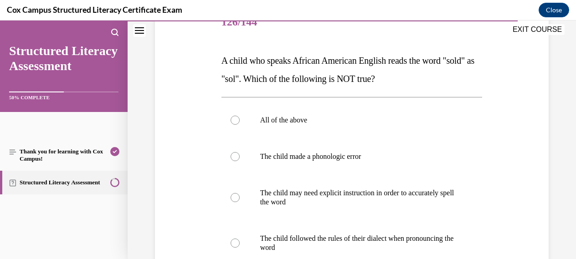
scroll to position [128, 0]
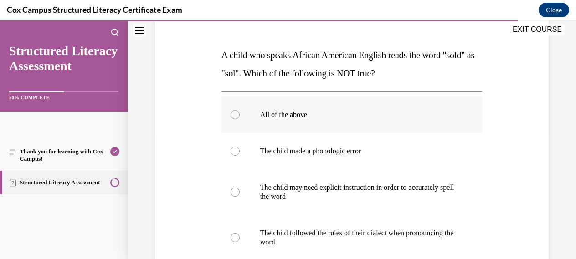
click at [234, 116] on div at bounding box center [235, 114] width 9 height 9
click at [234, 116] on input "All of the above" at bounding box center [235, 114] width 9 height 9
radio input "true"
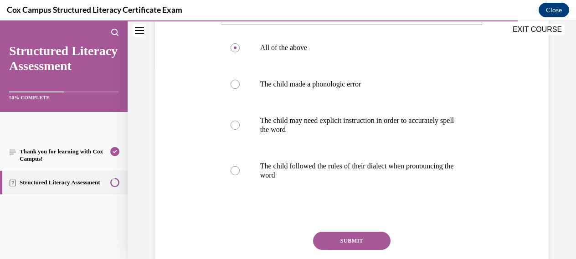
scroll to position [185, 0]
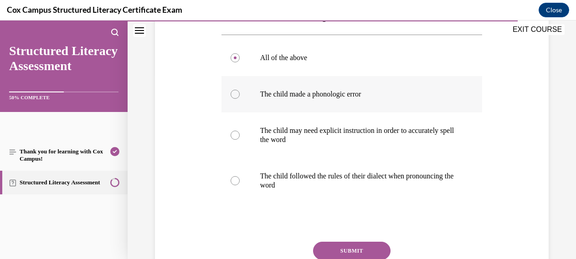
click at [232, 94] on div at bounding box center [235, 94] width 9 height 9
click at [232, 94] on input "The child made a phonologic error" at bounding box center [235, 94] width 9 height 9
radio input "true"
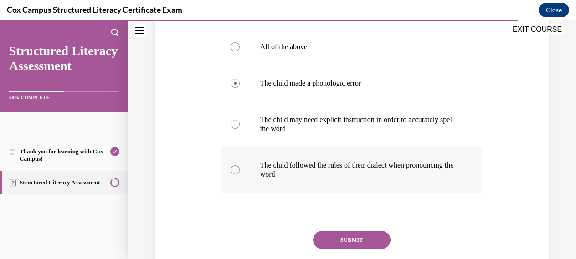
scroll to position [197, 0]
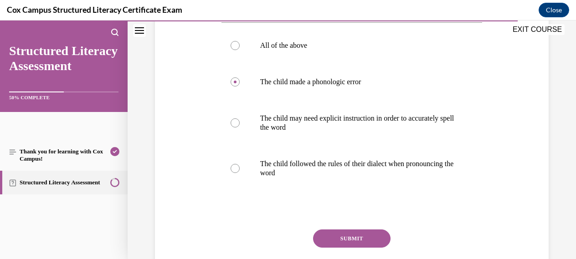
click at [351, 239] on button "SUBMIT" at bounding box center [351, 239] width 77 height 18
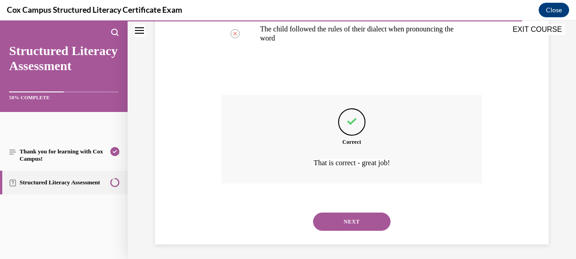
scroll to position [335, 0]
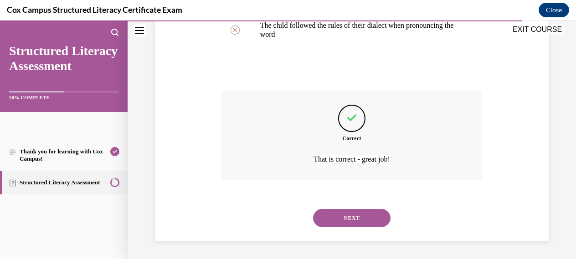
click at [344, 216] on button "NEXT" at bounding box center [351, 218] width 77 height 18
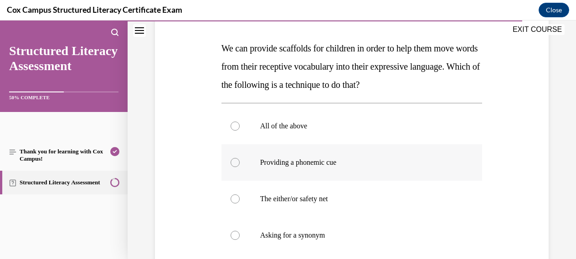
scroll to position [135, 0]
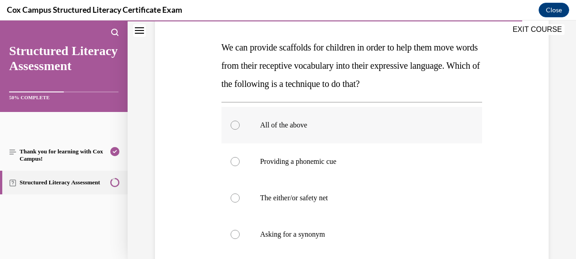
click at [236, 122] on div at bounding box center [235, 125] width 9 height 9
click at [236, 122] on input "All of the above" at bounding box center [235, 125] width 9 height 9
radio input "true"
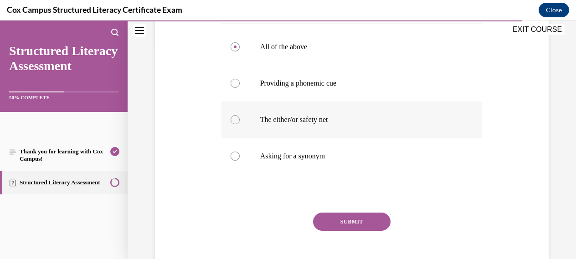
scroll to position [218, 0]
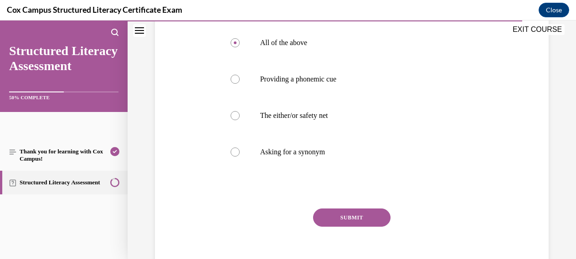
click at [351, 216] on button "SUBMIT" at bounding box center [351, 218] width 77 height 18
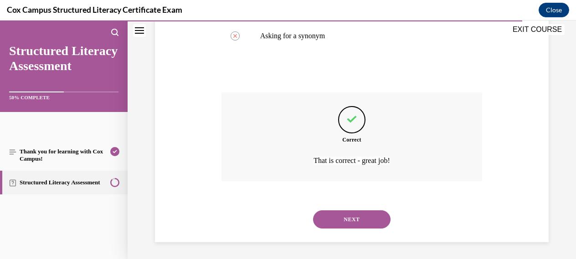
scroll to position [335, 0]
click at [348, 218] on button "NEXT" at bounding box center [351, 218] width 77 height 18
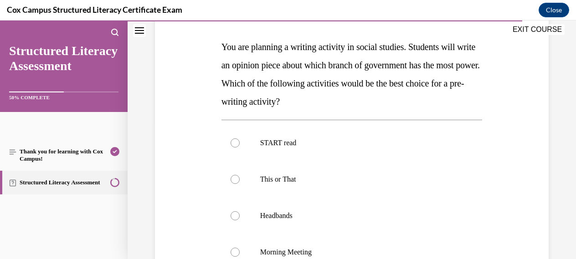
scroll to position [135, 0]
click at [235, 183] on div at bounding box center [235, 179] width 9 height 9
click at [235, 183] on input "This or That" at bounding box center [235, 179] width 9 height 9
radio input "true"
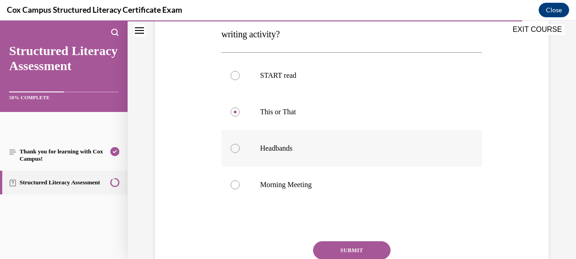
scroll to position [217, 0]
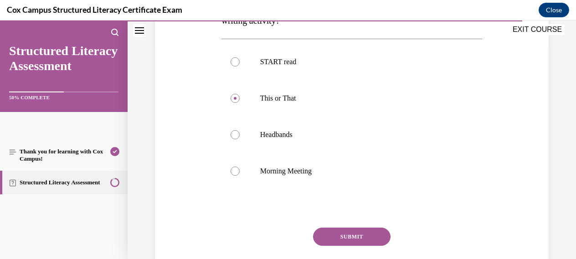
click at [357, 233] on button "SUBMIT" at bounding box center [351, 237] width 77 height 18
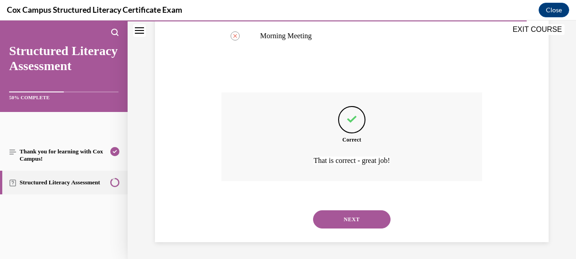
scroll to position [354, 0]
click at [351, 219] on button "NEXT" at bounding box center [351, 218] width 77 height 18
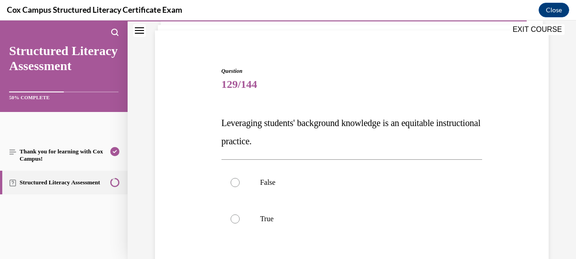
scroll to position [63, 0]
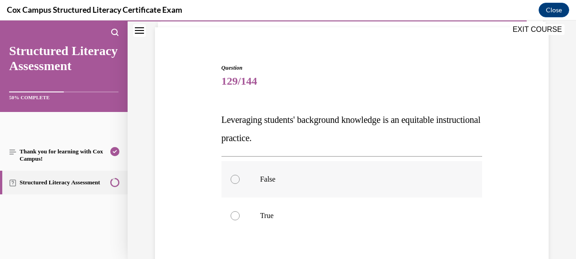
click at [234, 179] on div at bounding box center [235, 179] width 9 height 9
click at [234, 179] on input "False" at bounding box center [235, 179] width 9 height 9
radio input "true"
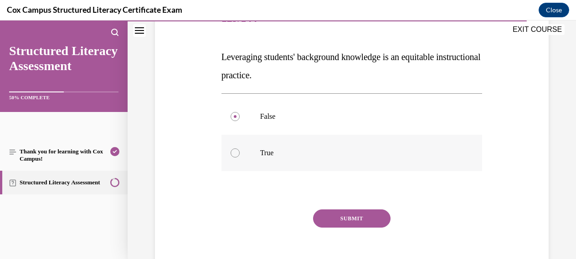
scroll to position [129, 0]
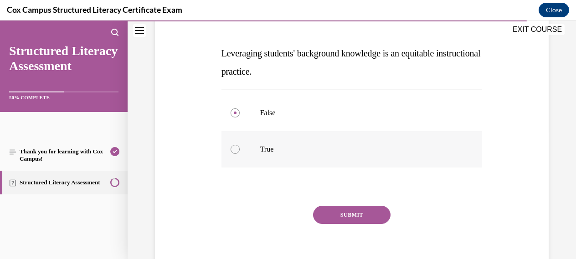
click at [236, 150] on div at bounding box center [235, 149] width 9 height 9
click at [236, 150] on input "True" at bounding box center [235, 149] width 9 height 9
radio input "true"
click at [350, 214] on button "SUBMIT" at bounding box center [351, 215] width 77 height 18
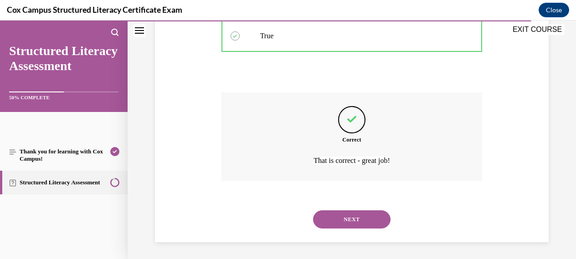
scroll to position [244, 0]
click at [350, 216] on button "NEXT" at bounding box center [351, 218] width 77 height 18
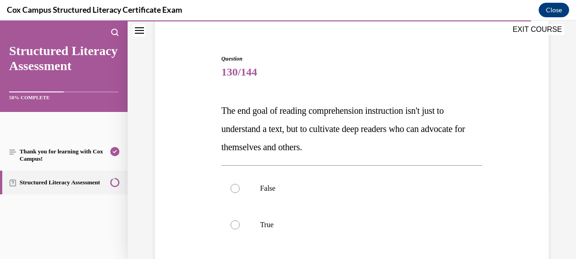
scroll to position [76, 0]
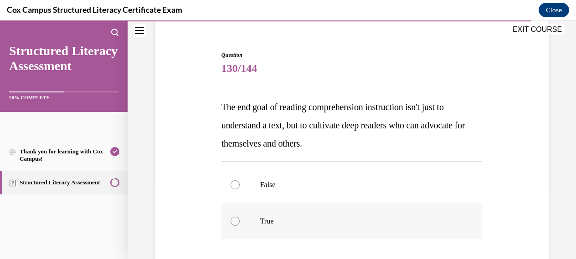
click at [236, 222] on div at bounding box center [235, 221] width 9 height 9
click at [236, 222] on input "True" at bounding box center [235, 221] width 9 height 9
radio input "true"
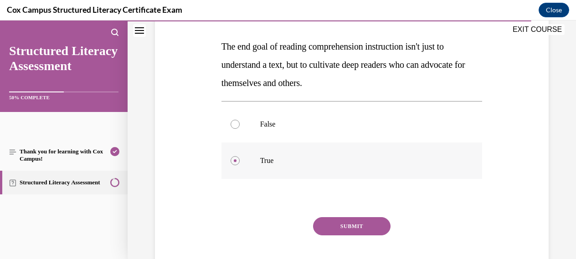
scroll to position [143, 0]
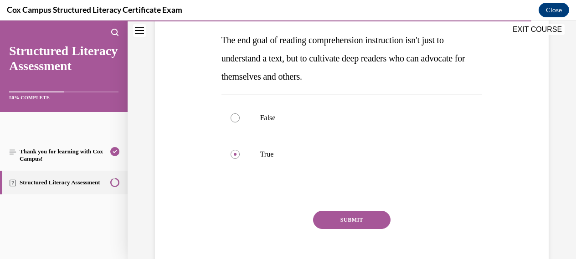
click at [359, 220] on button "SUBMIT" at bounding box center [351, 220] width 77 height 18
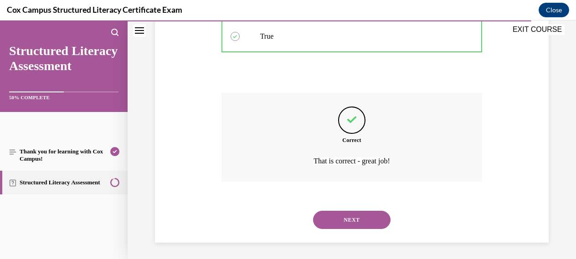
scroll to position [263, 0]
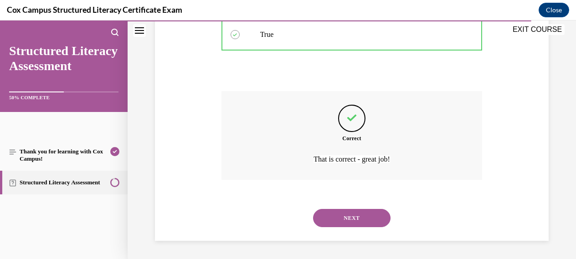
click at [348, 220] on button "NEXT" at bounding box center [351, 218] width 77 height 18
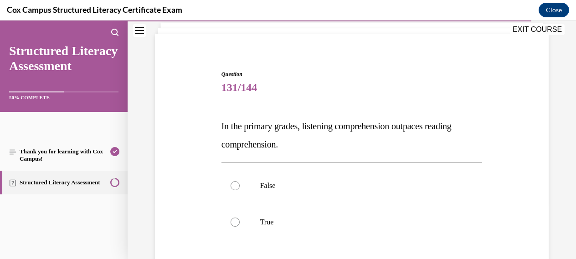
scroll to position [57, 0]
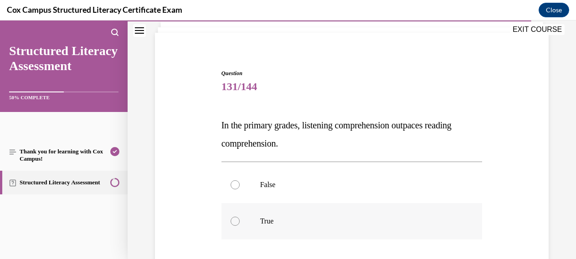
click at [236, 222] on div at bounding box center [235, 221] width 9 height 9
click at [236, 222] on input "True" at bounding box center [235, 221] width 9 height 9
radio input "true"
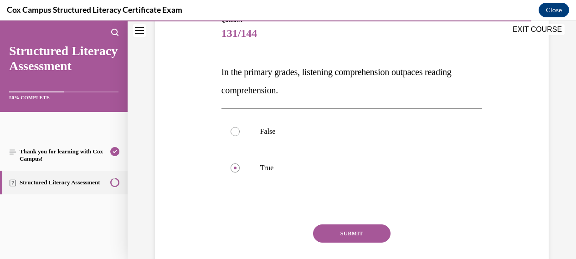
click at [349, 234] on button "SUBMIT" at bounding box center [351, 234] width 77 height 18
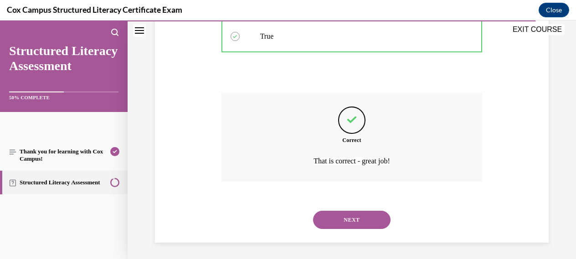
scroll to position [244, 0]
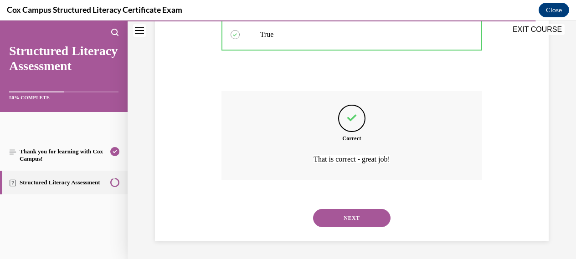
click at [354, 216] on button "NEXT" at bounding box center [351, 218] width 77 height 18
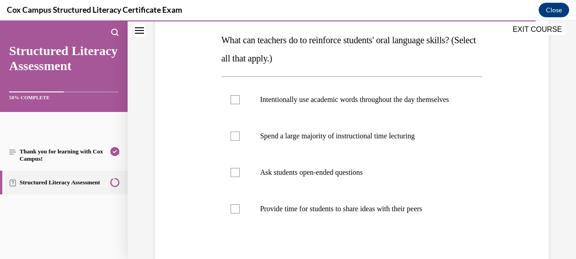
scroll to position [123, 0]
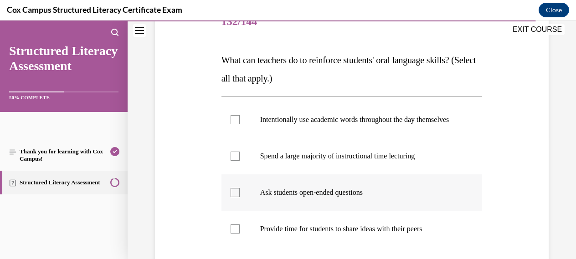
click at [236, 197] on div at bounding box center [235, 192] width 9 height 9
click at [236, 197] on input "Ask students open-ended questions" at bounding box center [235, 192] width 9 height 9
checkbox input "true"
click at [236, 234] on div at bounding box center [235, 229] width 9 height 9
click at [236, 234] on input "Provide time for students to share ideas with their peers" at bounding box center [235, 229] width 9 height 9
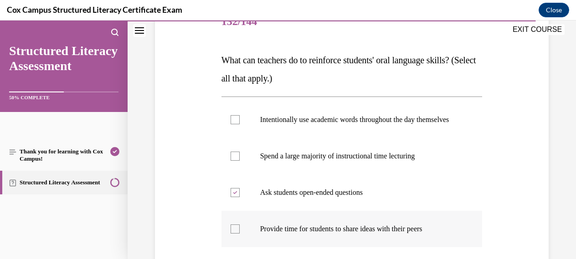
checkbox input "true"
click at [235, 124] on div at bounding box center [235, 119] width 9 height 9
click at [235, 124] on input "Intentionally use academic words throughout the day themselves" at bounding box center [235, 119] width 9 height 9
checkbox input "true"
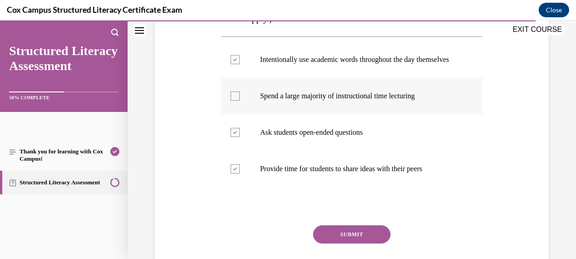
scroll to position [194, 0]
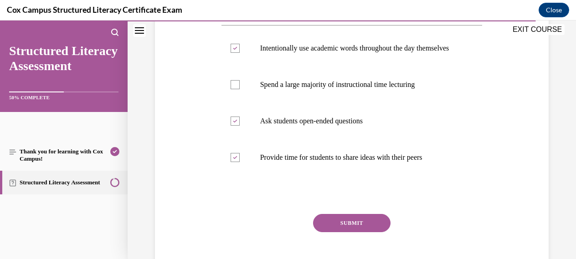
click at [347, 232] on button "SUBMIT" at bounding box center [351, 223] width 77 height 18
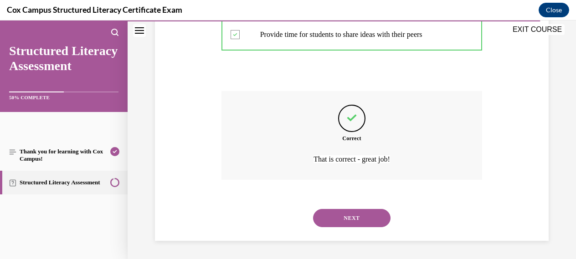
scroll to position [326, 0]
click at [350, 216] on button "NEXT" at bounding box center [351, 218] width 77 height 18
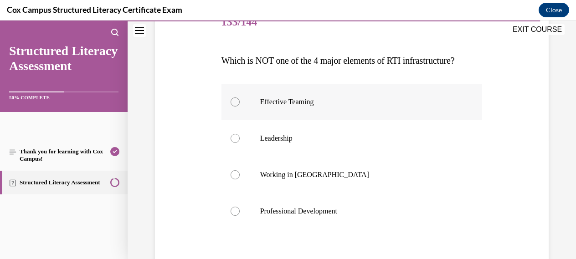
scroll to position [125, 0]
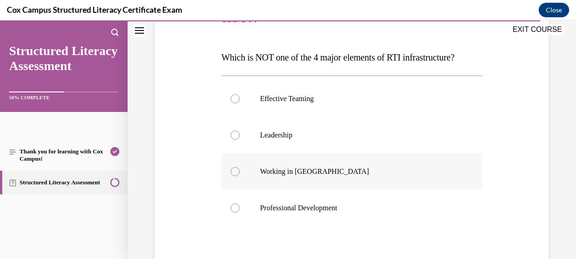
click at [236, 171] on div at bounding box center [235, 171] width 9 height 9
click at [236, 171] on input "Working in [GEOGRAPHIC_DATA]" at bounding box center [235, 171] width 9 height 9
radio input "true"
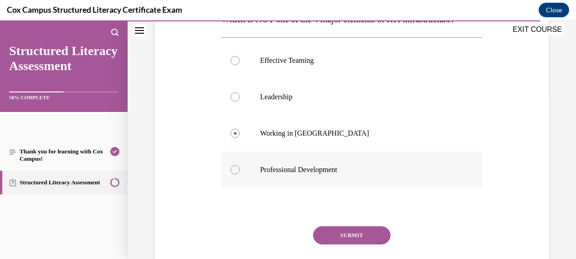
scroll to position [167, 0]
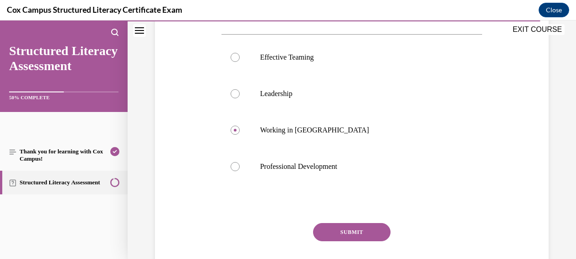
click at [361, 230] on button "SUBMIT" at bounding box center [351, 232] width 77 height 18
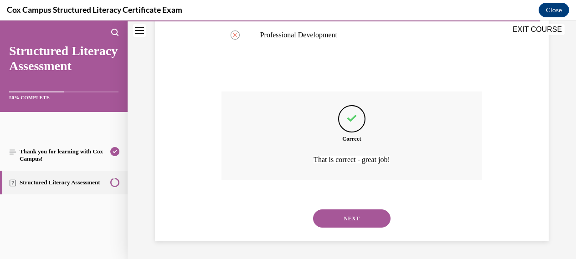
scroll to position [299, 0]
click at [351, 220] on button "NEXT" at bounding box center [351, 218] width 77 height 18
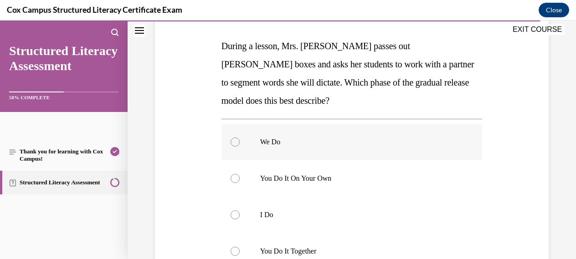
scroll to position [138, 0]
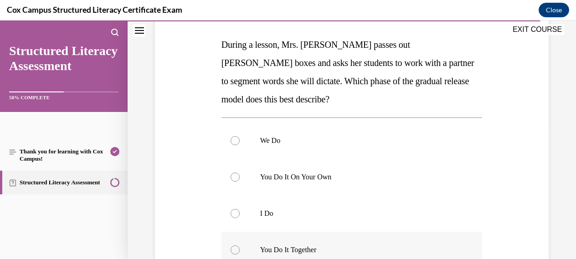
click at [235, 246] on div at bounding box center [235, 250] width 9 height 9
click at [235, 246] on input "You Do It Together" at bounding box center [235, 250] width 9 height 9
radio input "true"
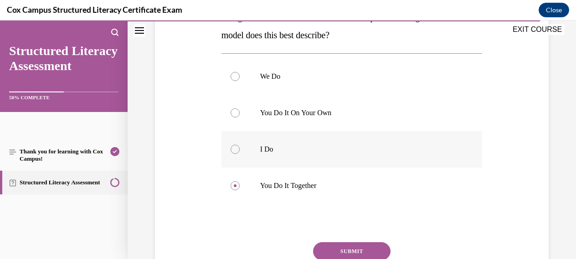
scroll to position [209, 0]
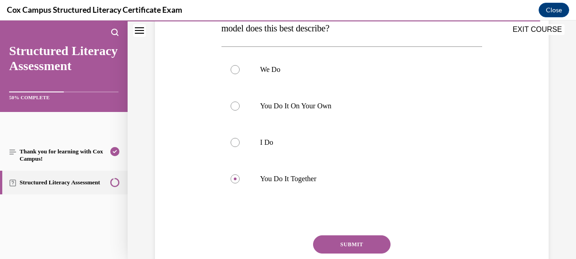
click at [349, 236] on button "SUBMIT" at bounding box center [351, 245] width 77 height 18
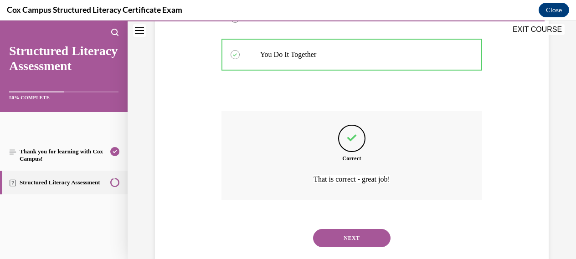
scroll to position [335, 0]
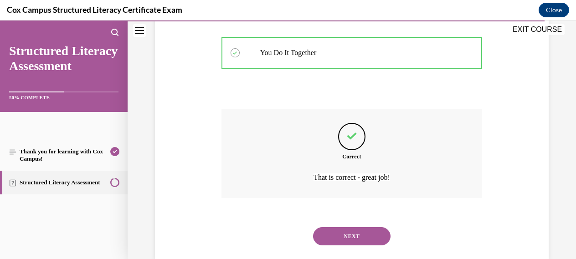
click at [344, 227] on button "NEXT" at bounding box center [351, 236] width 77 height 18
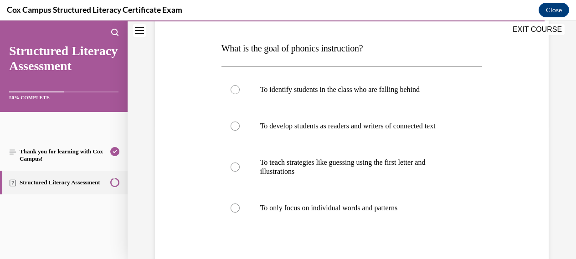
scroll to position [138, 0]
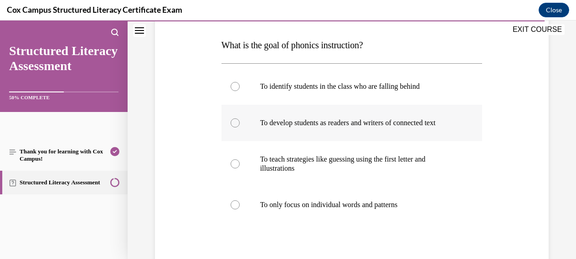
click at [233, 123] on div at bounding box center [235, 123] width 9 height 9
click at [233, 123] on input "To develop students as readers and writers of connected text" at bounding box center [235, 123] width 9 height 9
radio input "true"
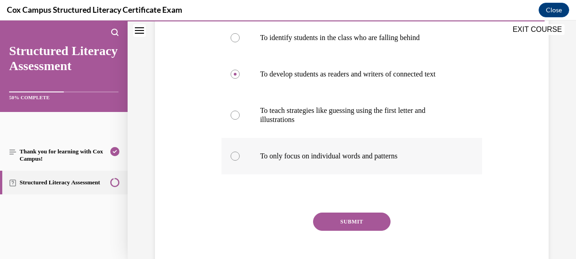
scroll to position [192, 0]
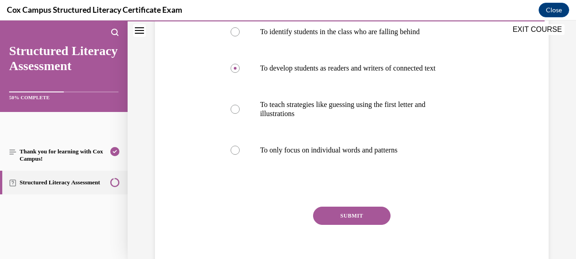
click at [353, 214] on button "SUBMIT" at bounding box center [351, 216] width 77 height 18
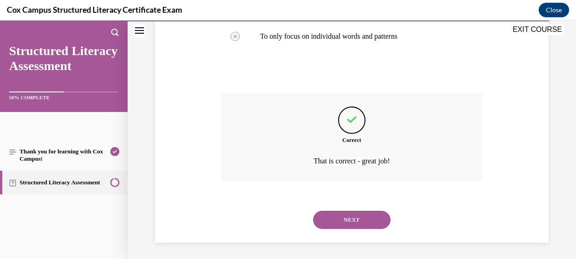
scroll to position [308, 0]
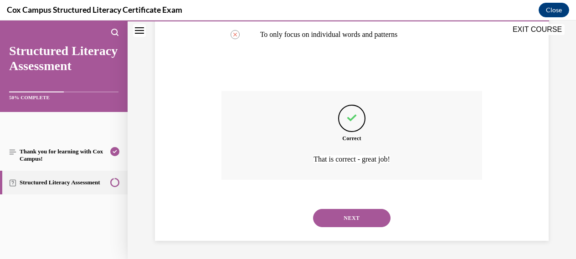
click at [348, 218] on button "NEXT" at bounding box center [351, 218] width 77 height 18
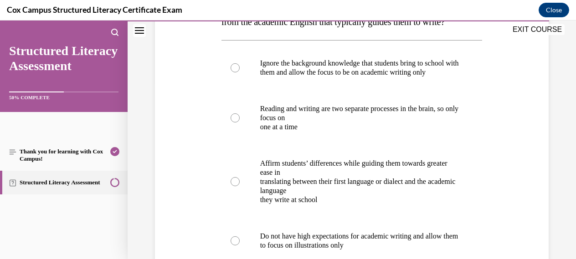
scroll to position [174, 0]
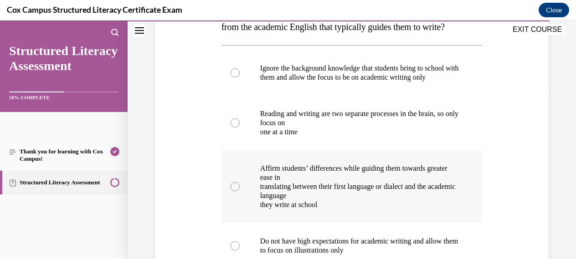
click at [233, 191] on div at bounding box center [235, 186] width 9 height 9
click at [233, 191] on input "Affirm students’ differences while guiding them towards greater ease in transla…" at bounding box center [235, 186] width 9 height 9
radio input "true"
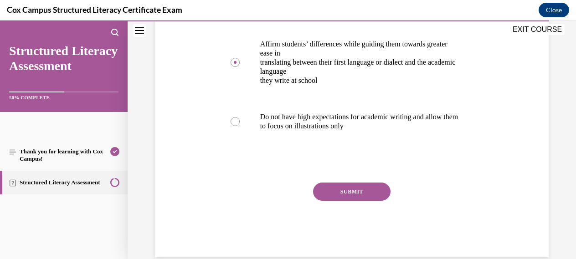
scroll to position [315, 0]
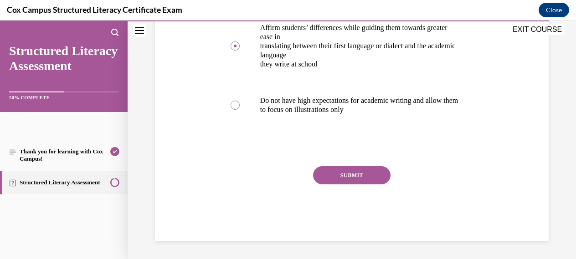
click at [348, 185] on button "SUBMIT" at bounding box center [351, 175] width 77 height 18
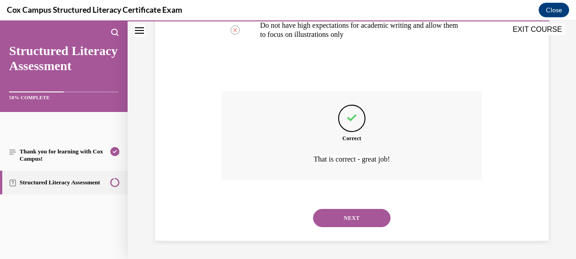
scroll to position [417, 0]
click at [349, 216] on button "NEXT" at bounding box center [351, 218] width 77 height 18
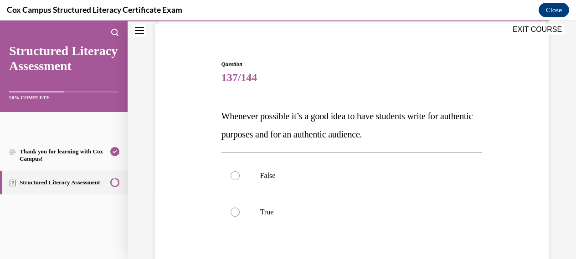
scroll to position [76, 0]
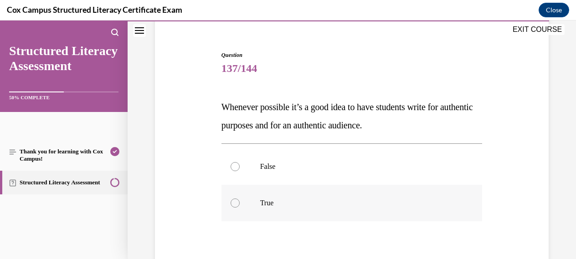
click at [235, 203] on div at bounding box center [235, 203] width 9 height 9
click at [235, 203] on input "True" at bounding box center [235, 203] width 9 height 9
radio input "true"
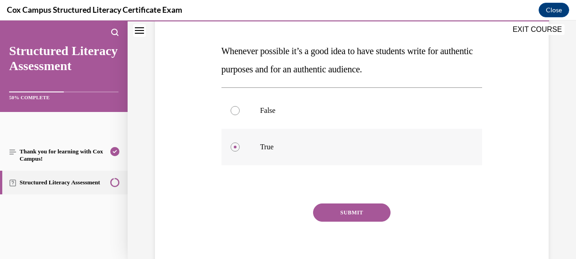
scroll to position [140, 0]
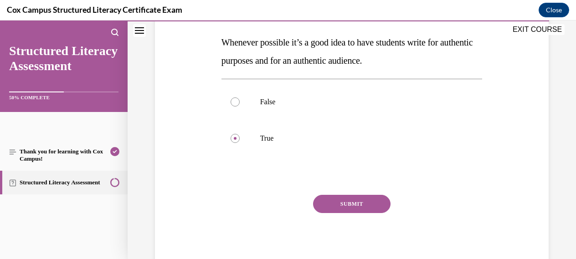
click at [341, 203] on button "SUBMIT" at bounding box center [351, 204] width 77 height 18
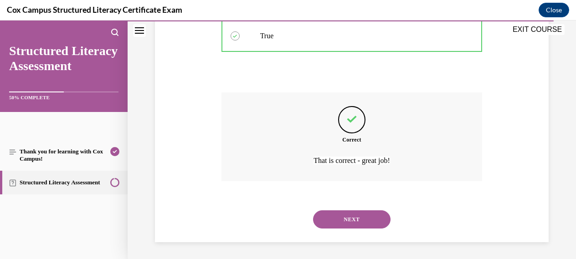
scroll to position [244, 0]
click at [344, 218] on button "NEXT" at bounding box center [351, 218] width 77 height 18
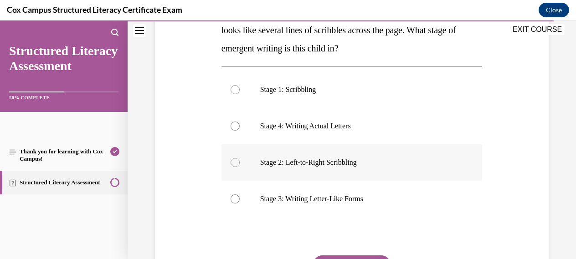
scroll to position [175, 0]
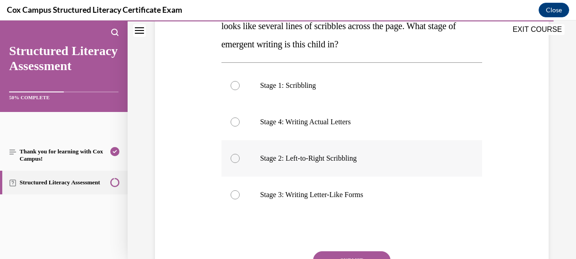
click at [237, 159] on div at bounding box center [235, 158] width 9 height 9
click at [237, 159] on input "Stage 2: Left-to-Right Scribbling" at bounding box center [235, 158] width 9 height 9
radio input "true"
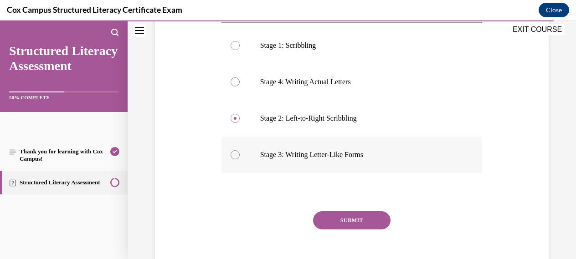
scroll to position [230, 0]
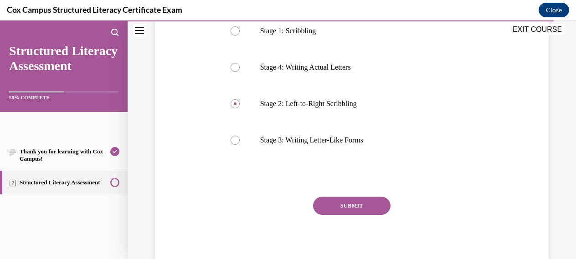
click at [353, 206] on button "SUBMIT" at bounding box center [351, 206] width 77 height 18
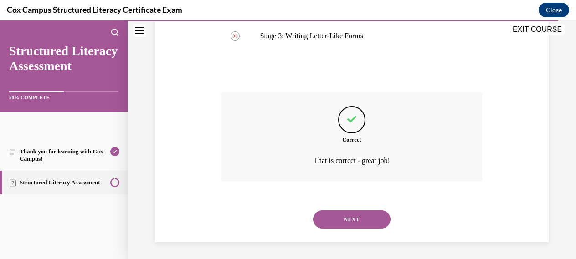
scroll to position [335, 0]
click at [353, 218] on button "NEXT" at bounding box center [351, 218] width 77 height 18
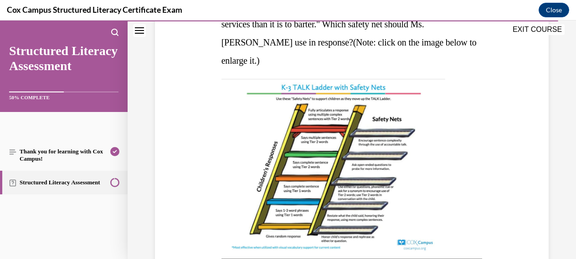
scroll to position [229, 0]
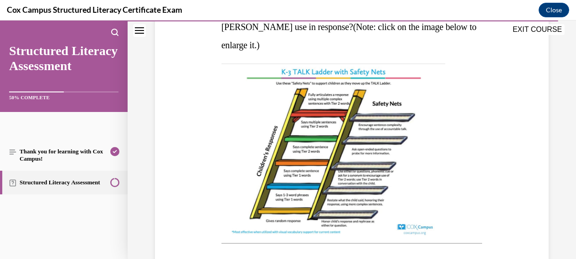
click at [353, 167] on img at bounding box center [334, 149] width 224 height 173
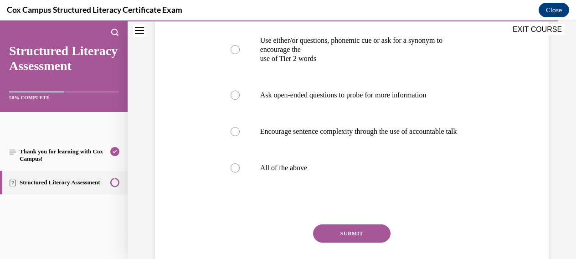
scroll to position [454, 0]
click at [236, 96] on div at bounding box center [235, 95] width 9 height 9
click at [236, 96] on input "Ask open-ended questions to probe for more information" at bounding box center [235, 95] width 9 height 9
radio input "true"
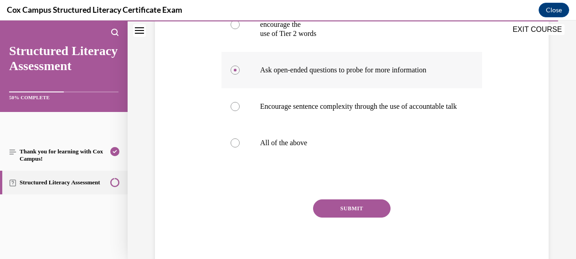
scroll to position [482, 0]
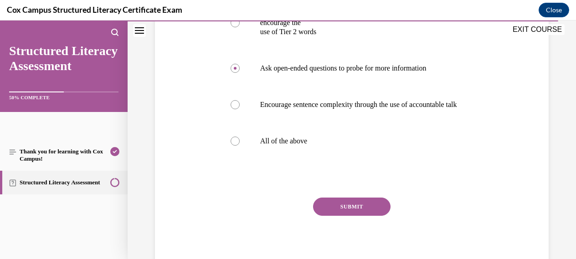
click at [353, 215] on button "SUBMIT" at bounding box center [351, 207] width 77 height 18
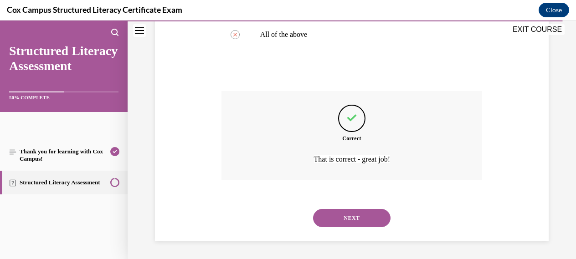
scroll to position [598, 0]
click at [352, 216] on button "NEXT" at bounding box center [351, 218] width 77 height 18
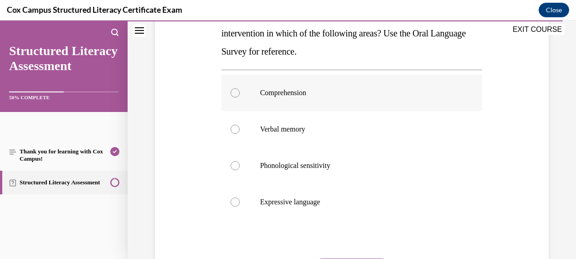
scroll to position [188, 0]
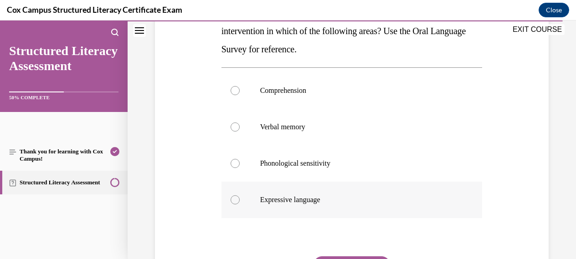
click at [234, 200] on div at bounding box center [235, 200] width 9 height 9
click at [234, 200] on input "Expressive language" at bounding box center [235, 200] width 9 height 9
radio input "true"
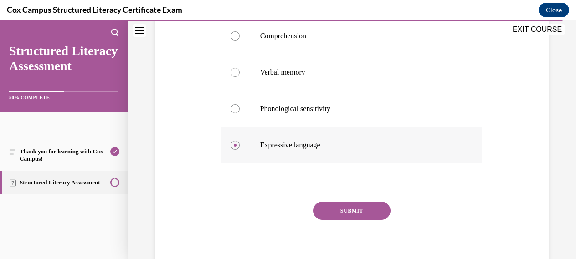
scroll to position [247, 0]
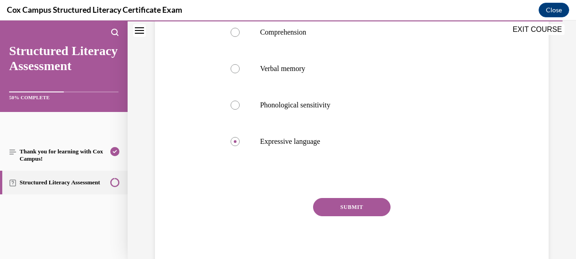
click at [350, 207] on button "SUBMIT" at bounding box center [351, 207] width 77 height 18
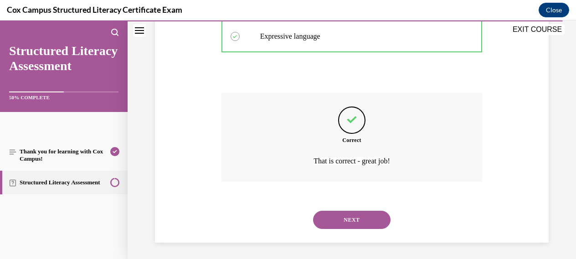
scroll to position [354, 0]
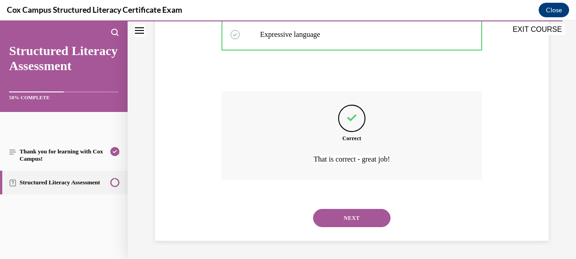
click at [348, 217] on button "NEXT" at bounding box center [351, 218] width 77 height 18
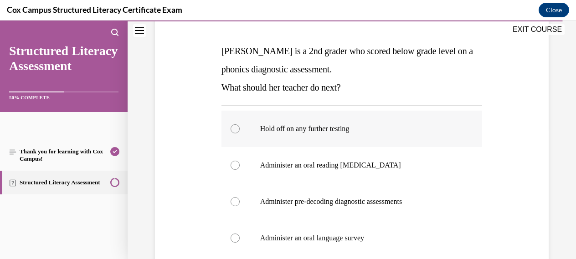
scroll to position [133, 0]
click at [236, 204] on div at bounding box center [235, 200] width 9 height 9
click at [236, 204] on input "Administer pre-decoding diagnostic assessments" at bounding box center [235, 200] width 9 height 9
radio input "true"
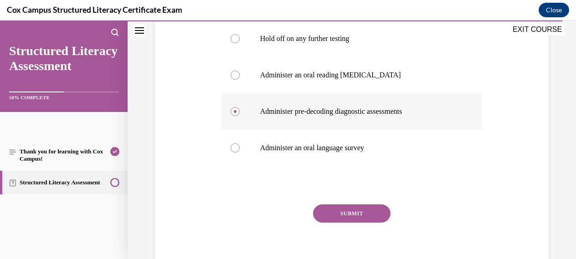
scroll to position [231, 0]
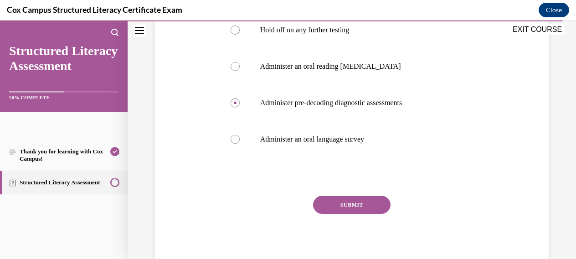
click at [350, 204] on button "SUBMIT" at bounding box center [351, 205] width 77 height 18
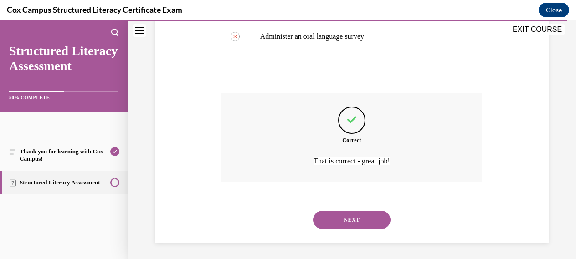
scroll to position [335, 0]
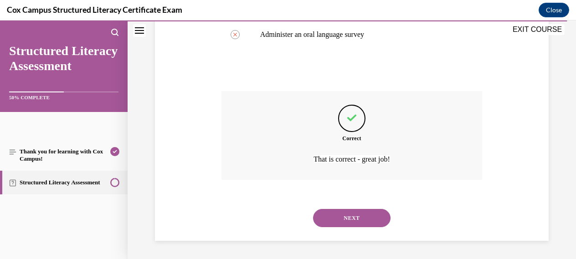
click at [347, 216] on button "NEXT" at bounding box center [351, 218] width 77 height 18
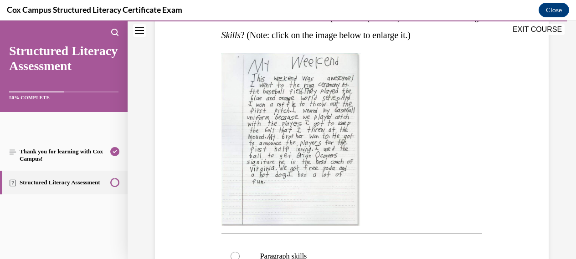
scroll to position [188, 0]
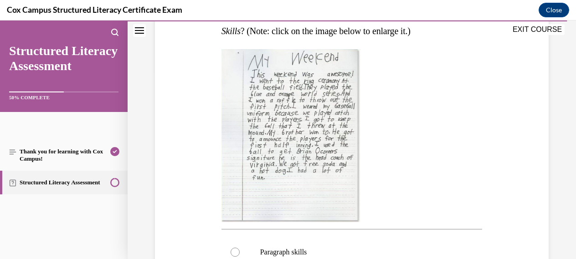
click at [303, 199] on img at bounding box center [291, 135] width 139 height 173
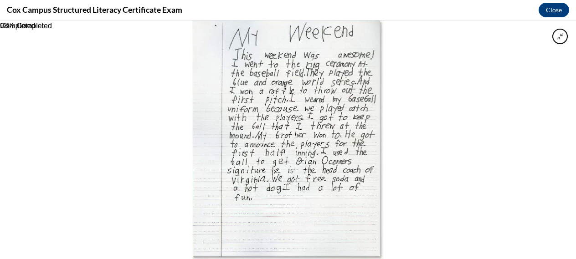
click at [406, 186] on div at bounding box center [288, 140] width 576 height 239
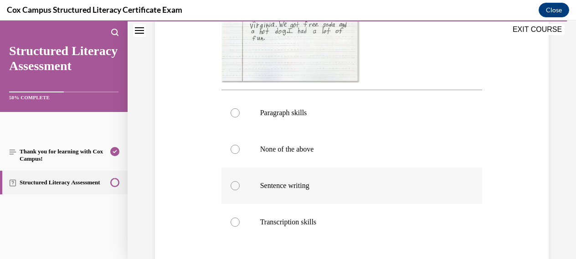
scroll to position [338, 0]
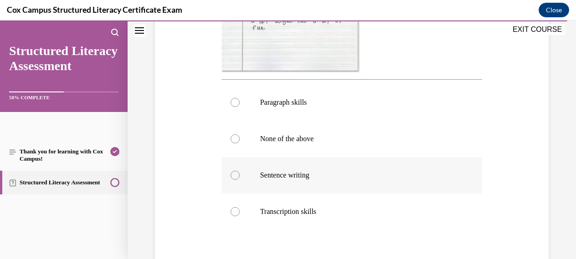
click at [232, 180] on div at bounding box center [235, 175] width 9 height 9
click at [232, 180] on input "Sentence writing" at bounding box center [235, 175] width 9 height 9
radio input "true"
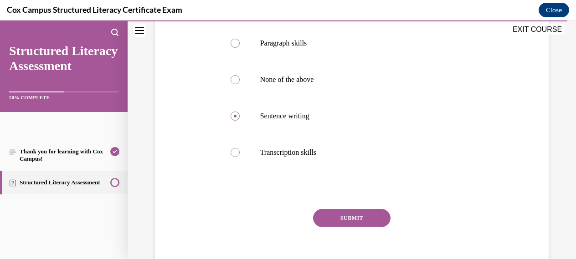
scroll to position [395, 0]
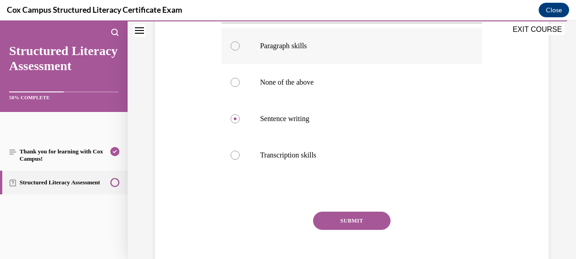
click at [236, 51] on div at bounding box center [235, 45] width 9 height 9
click at [236, 51] on input "Paragraph skills" at bounding box center [235, 45] width 9 height 9
radio input "true"
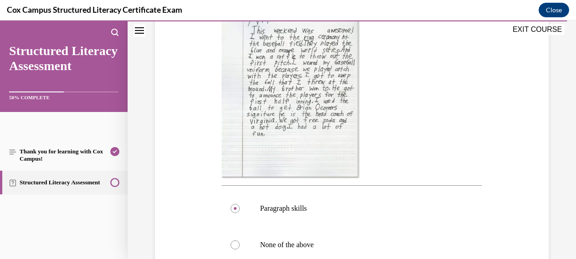
scroll to position [230, 0]
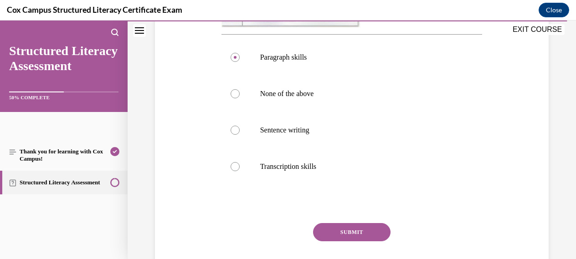
click at [361, 242] on button "SUBMIT" at bounding box center [351, 232] width 77 height 18
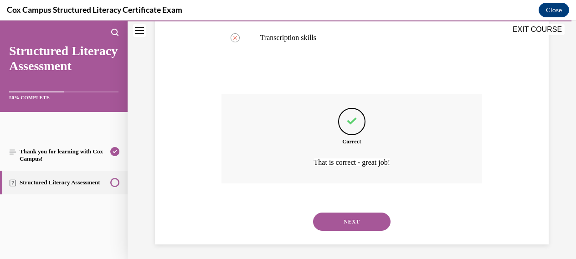
scroll to position [534, 0]
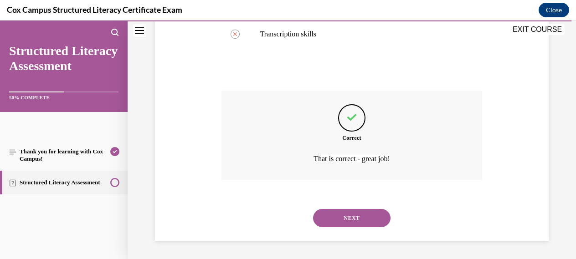
click at [356, 216] on button "NEXT" at bounding box center [351, 218] width 77 height 18
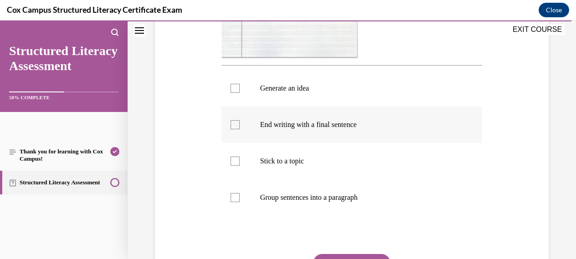
scroll to position [387, 0]
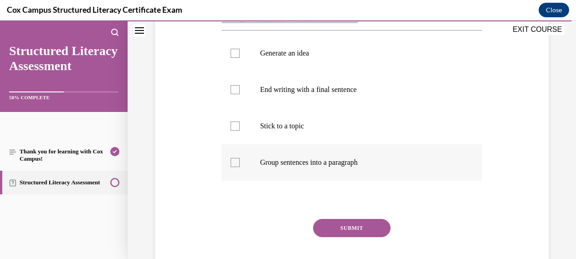
click at [237, 164] on div at bounding box center [235, 162] width 9 height 9
click at [237, 164] on input "Group sentences into a paragraph" at bounding box center [235, 162] width 9 height 9
checkbox input "true"
click at [347, 227] on button "SUBMIT" at bounding box center [351, 228] width 77 height 18
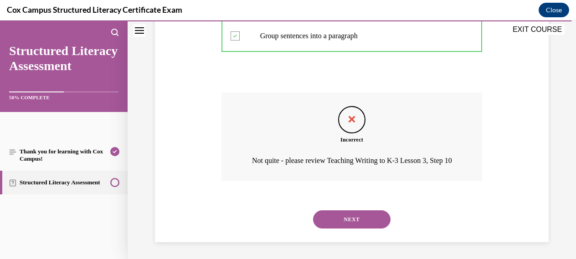
scroll to position [521, 0]
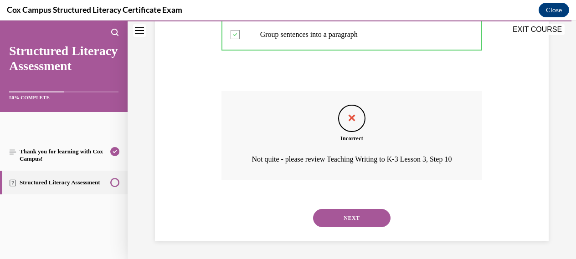
click at [351, 225] on button "NEXT" at bounding box center [351, 218] width 77 height 18
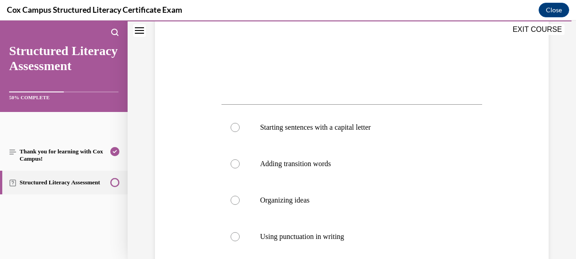
scroll to position [294, 0]
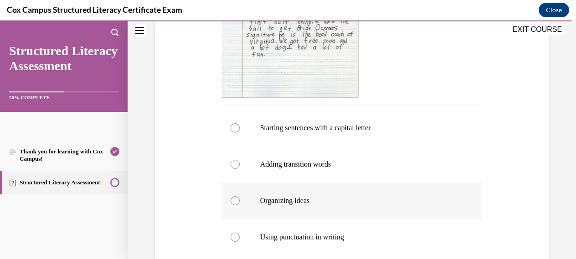
click at [232, 201] on div at bounding box center [235, 200] width 9 height 9
click at [232, 201] on input "Organizing ideas" at bounding box center [235, 200] width 9 height 9
radio input "true"
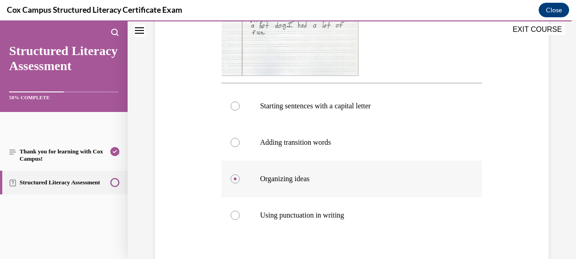
scroll to position [370, 0]
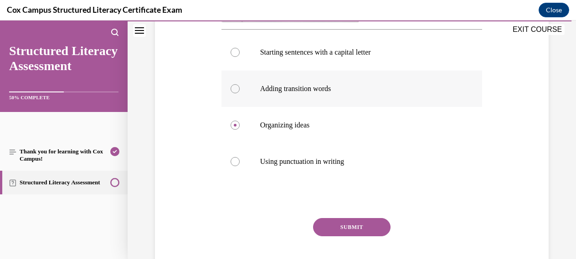
click at [236, 89] on div at bounding box center [235, 88] width 9 height 9
click at [236, 89] on input "Adding transition words" at bounding box center [235, 88] width 9 height 9
radio input "true"
click at [364, 227] on button "SUBMIT" at bounding box center [351, 227] width 77 height 18
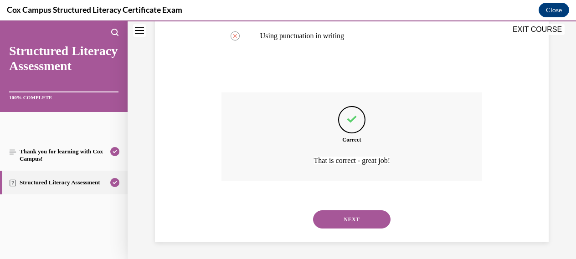
scroll to position [497, 0]
click at [355, 218] on button "NEXT" at bounding box center [351, 218] width 77 height 18
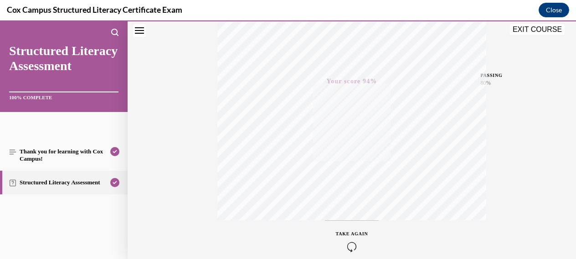
scroll to position [179, 0]
click at [546, 28] on button "EXIT COURSE" at bounding box center [537, 29] width 55 height 11
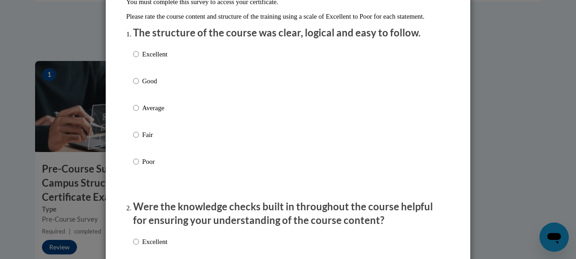
scroll to position [104, 0]
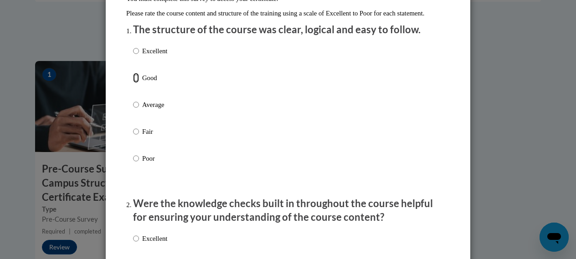
click at [136, 83] on input "Good" at bounding box center [136, 78] width 6 height 10
radio input "true"
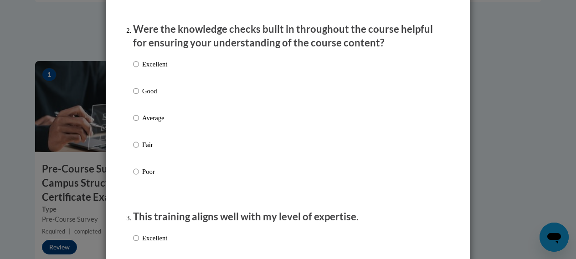
scroll to position [285, 0]
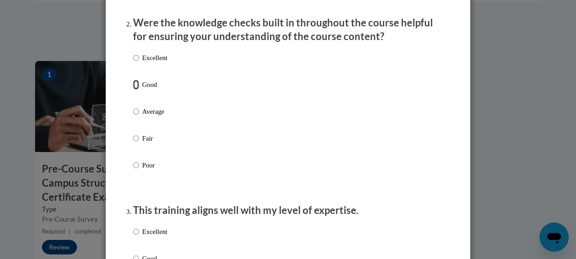
click at [135, 90] on input "Good" at bounding box center [136, 85] width 6 height 10
radio input "true"
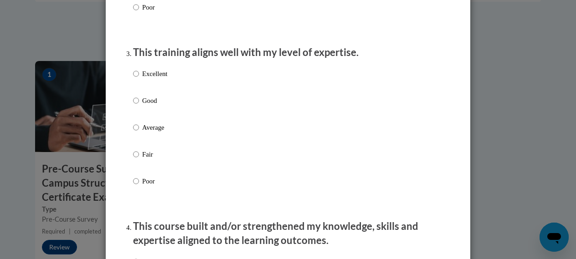
scroll to position [446, 0]
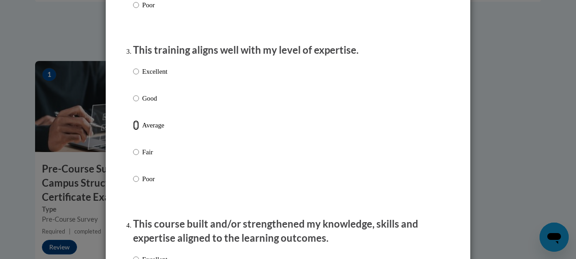
click at [138, 130] on input "Average" at bounding box center [136, 125] width 6 height 10
radio input "true"
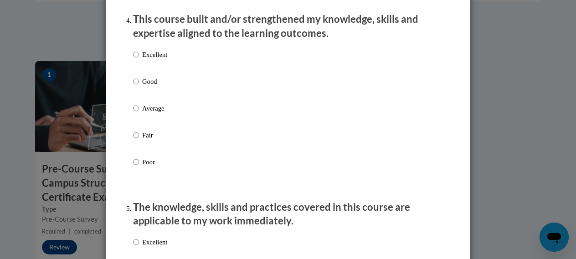
scroll to position [658, 0]
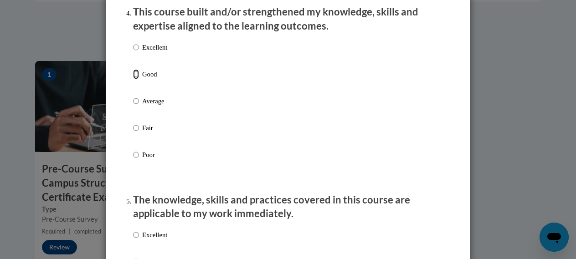
click at [136, 79] on input "Good" at bounding box center [136, 74] width 6 height 10
radio input "true"
click at [135, 52] on input "Excellent" at bounding box center [136, 47] width 6 height 10
radio input "true"
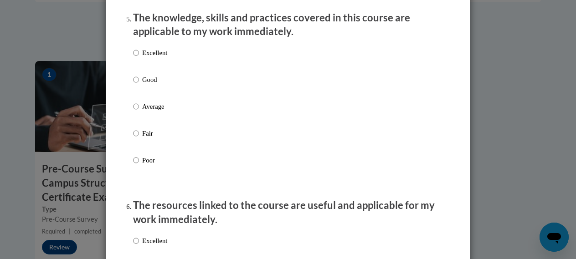
scroll to position [842, 0]
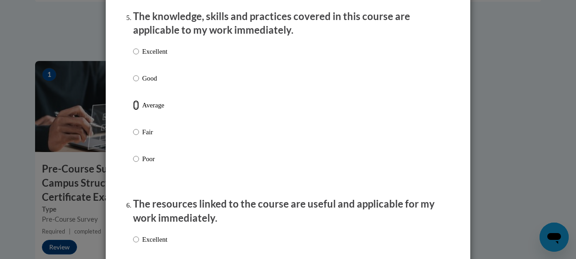
click at [136, 110] on input "Average" at bounding box center [136, 105] width 6 height 10
radio input "true"
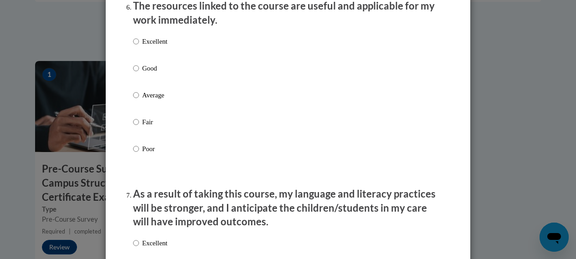
scroll to position [1041, 0]
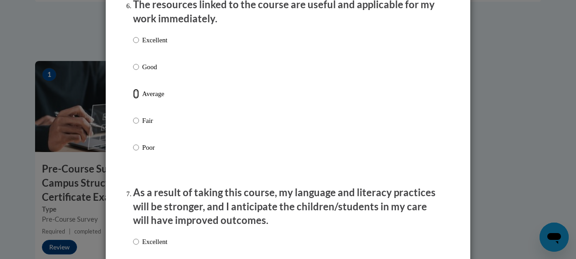
click at [134, 99] on input "Average" at bounding box center [136, 94] width 6 height 10
radio input "true"
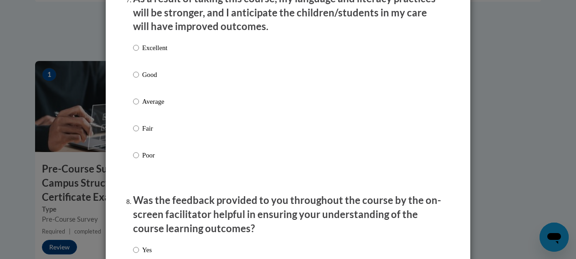
scroll to position [1239, 0]
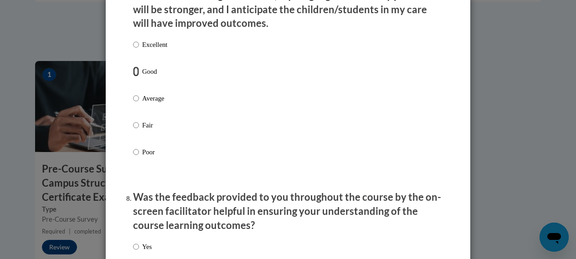
click at [134, 77] on input "Good" at bounding box center [136, 72] width 6 height 10
radio input "true"
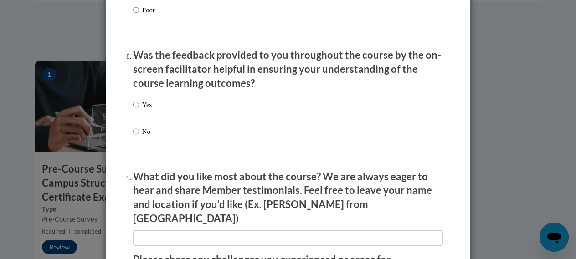
scroll to position [1383, 0]
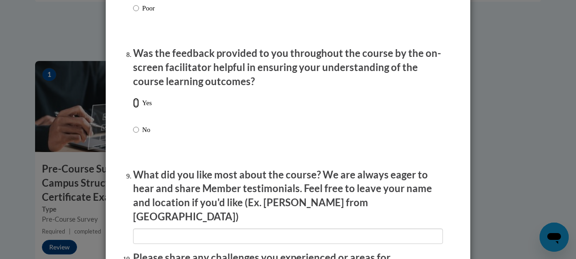
click at [135, 108] on input "Yes" at bounding box center [136, 103] width 6 height 10
radio input "true"
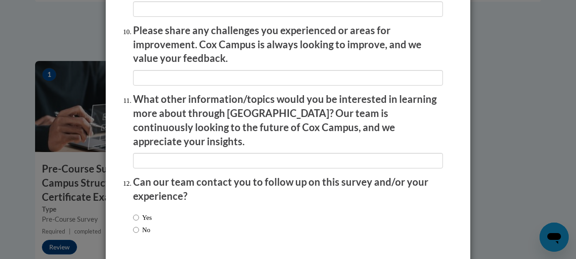
scroll to position [1637, 0]
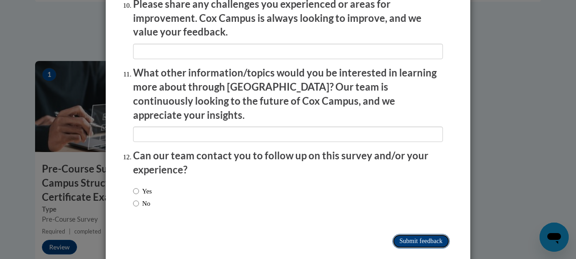
click at [422, 234] on input "Submit feedback" at bounding box center [420, 241] width 57 height 15
